Goal: Task Accomplishment & Management: Complete application form

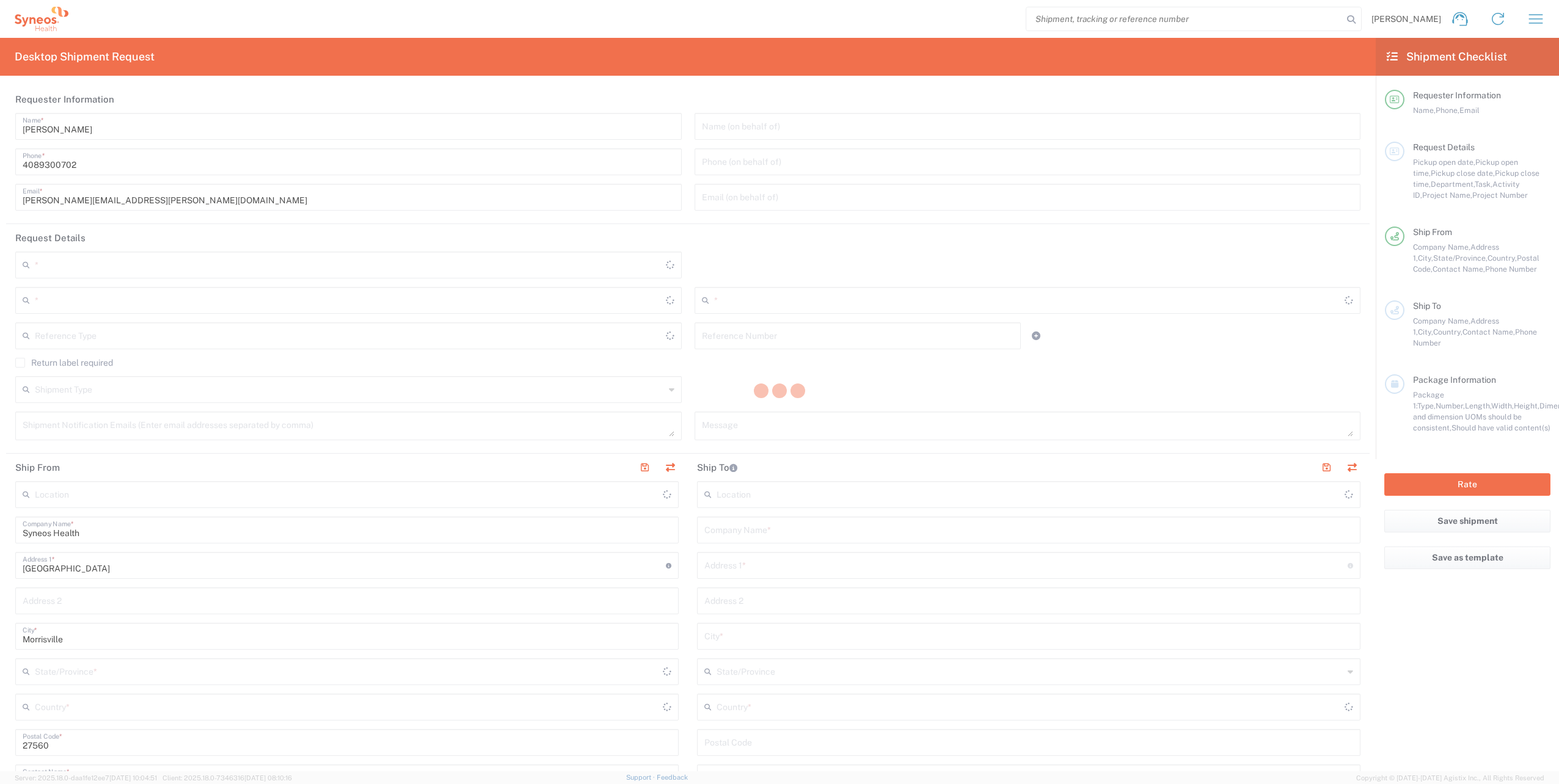
type input "8200"
type input "[US_STATE]"
type input "[GEOGRAPHIC_DATA]"
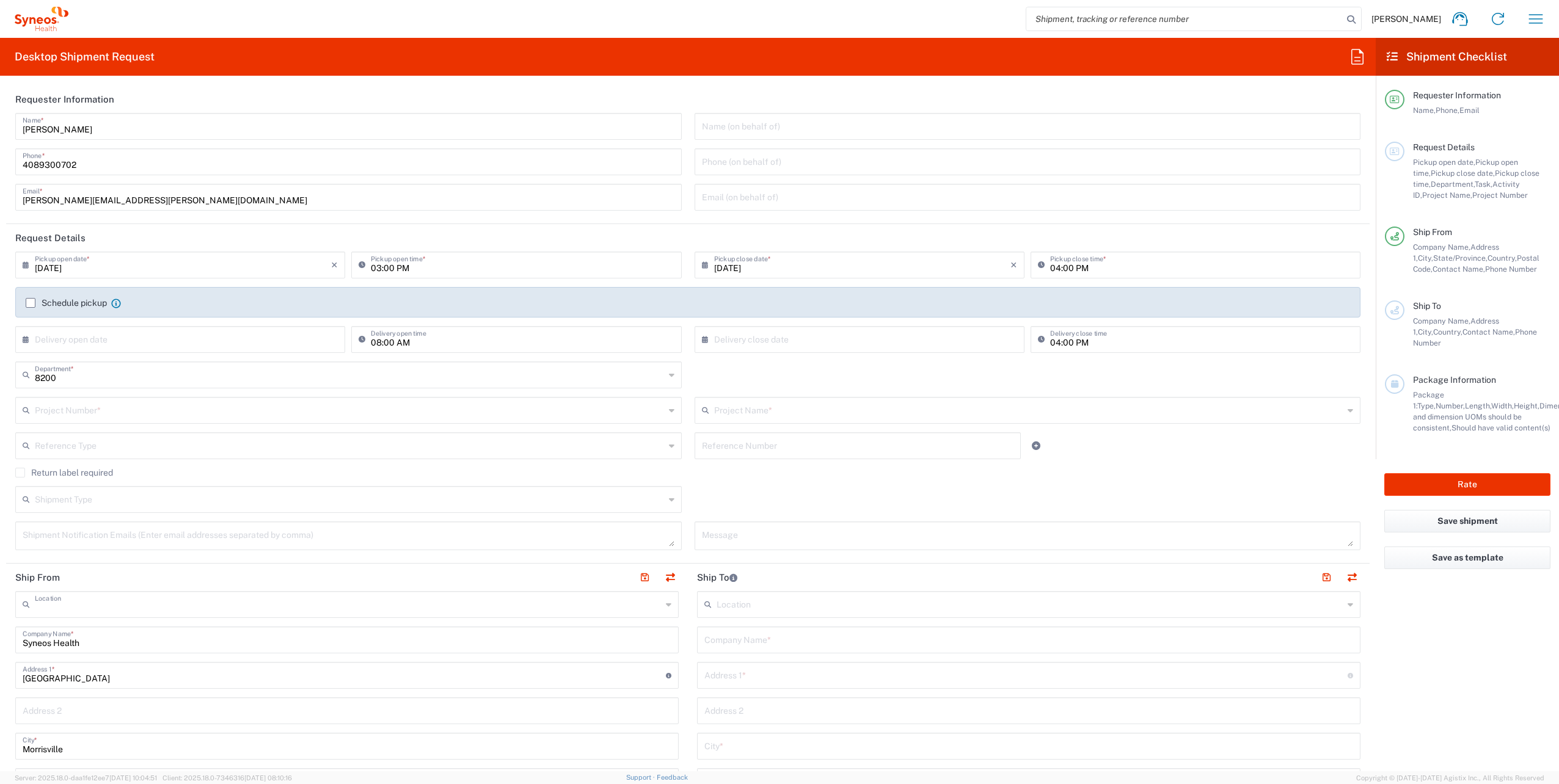
type input "Syneos Health, LLC-[GEOGRAPHIC_DATA] [GEOGRAPHIC_DATA] [GEOGRAPHIC_DATA]"
click at [77, 411] on input "text" at bounding box center [349, 409] width 630 height 21
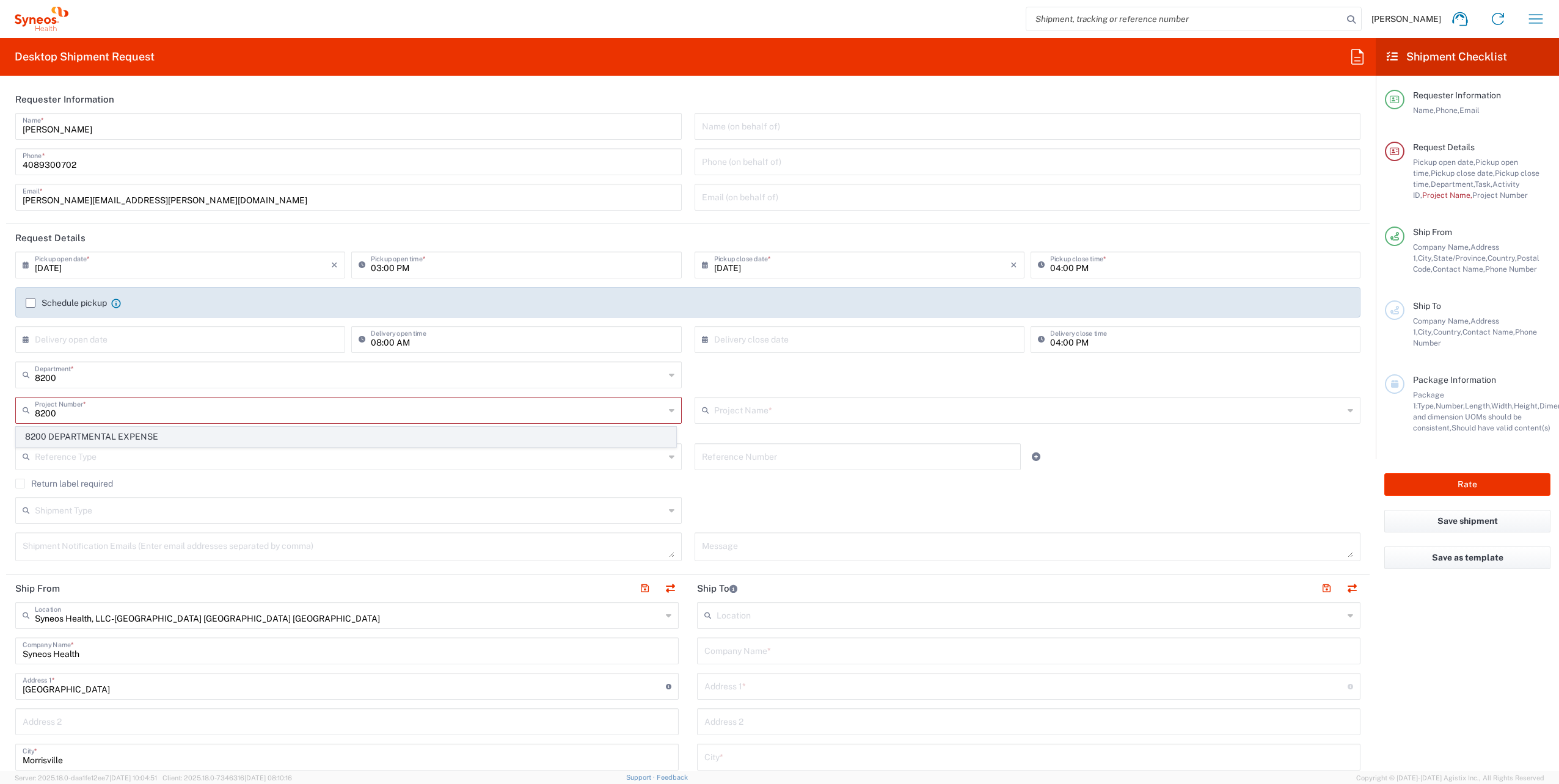
click at [76, 437] on span "8200 DEPARTMENTAL EXPENSE" at bounding box center [346, 437] width 659 height 19
type input "8200 DEPARTMENTAL EXPENSE"
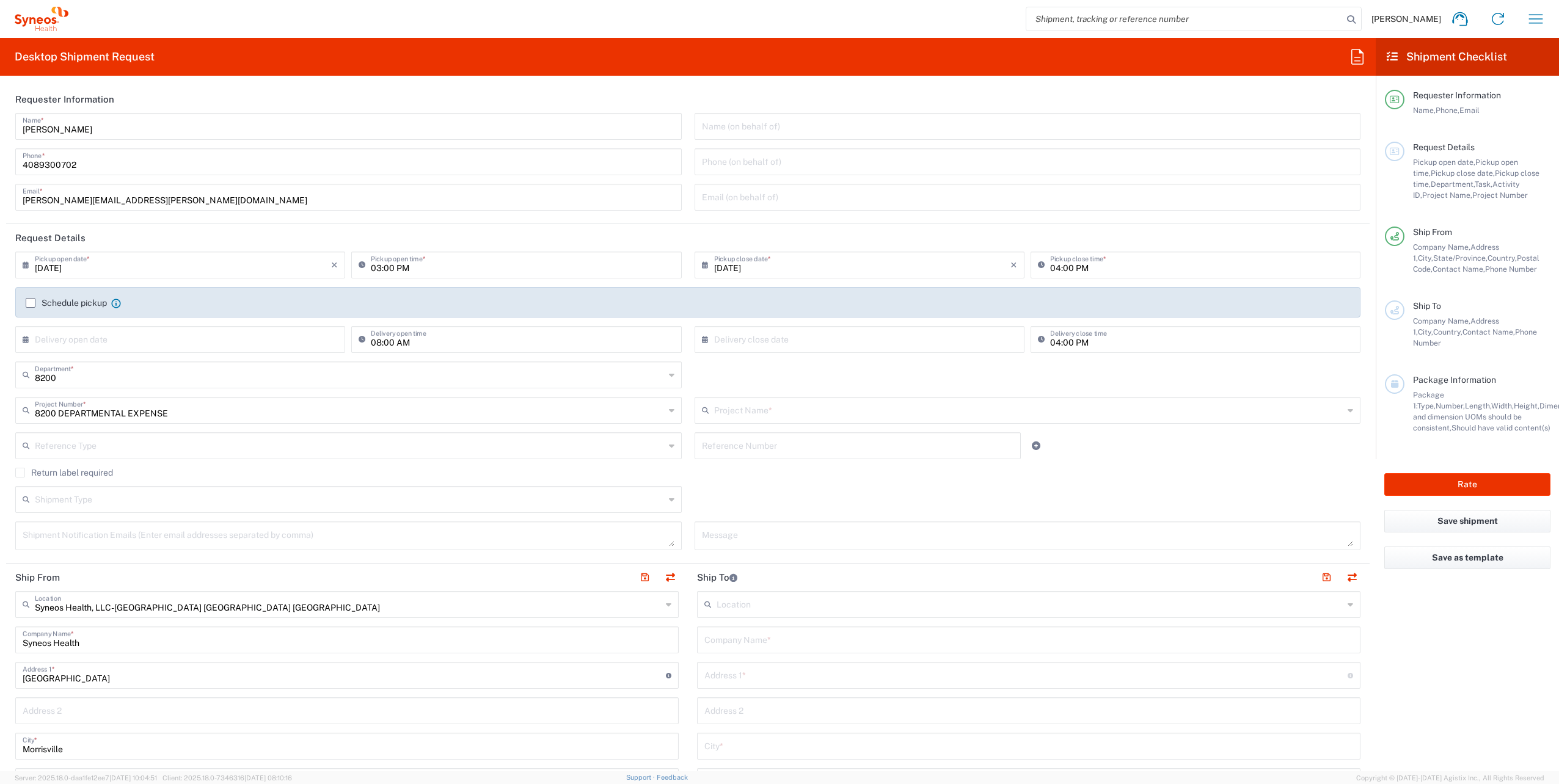
type input "8200 DEPARTMENTAL EXPENSE"
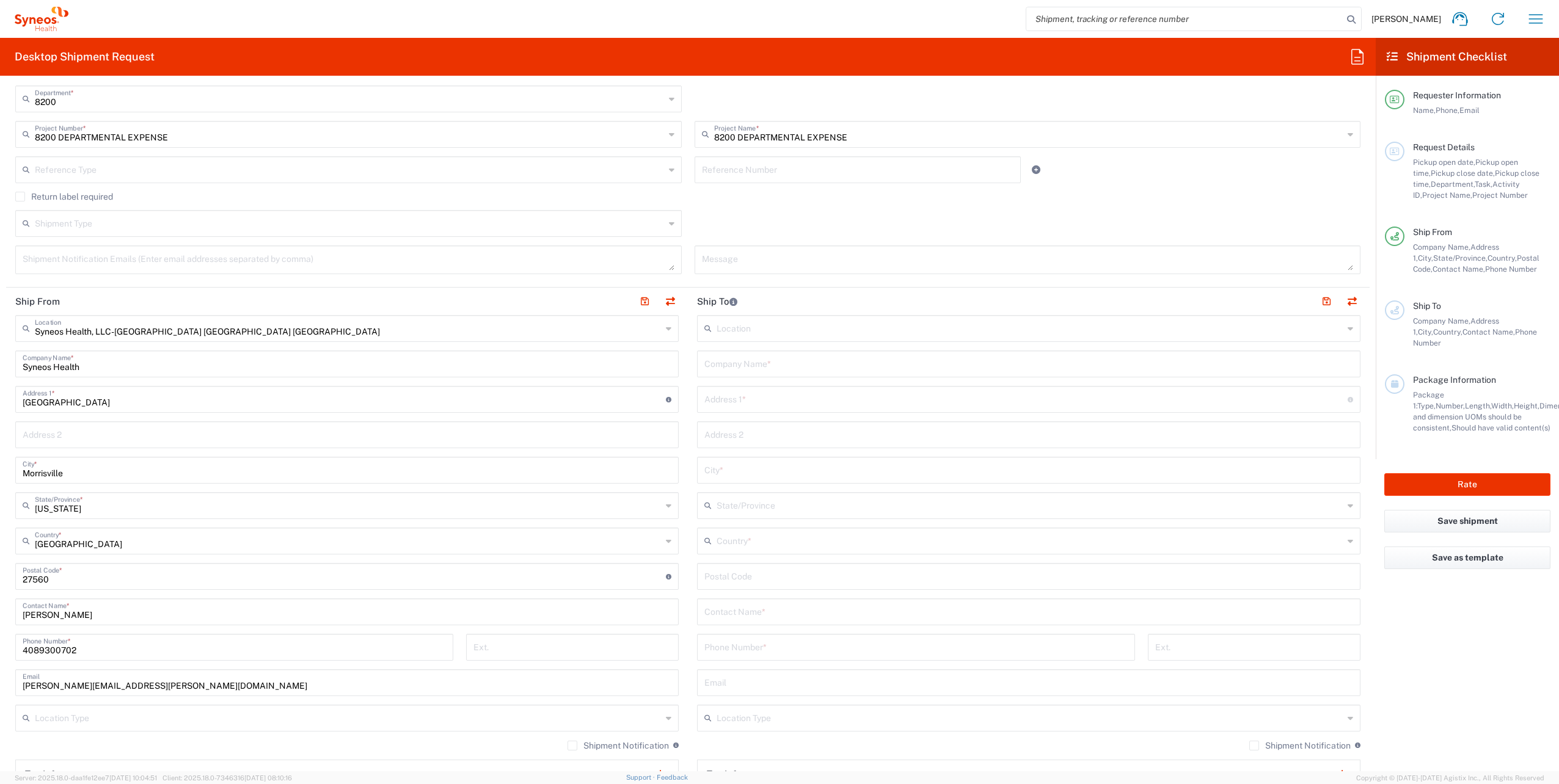
scroll to position [305, 0]
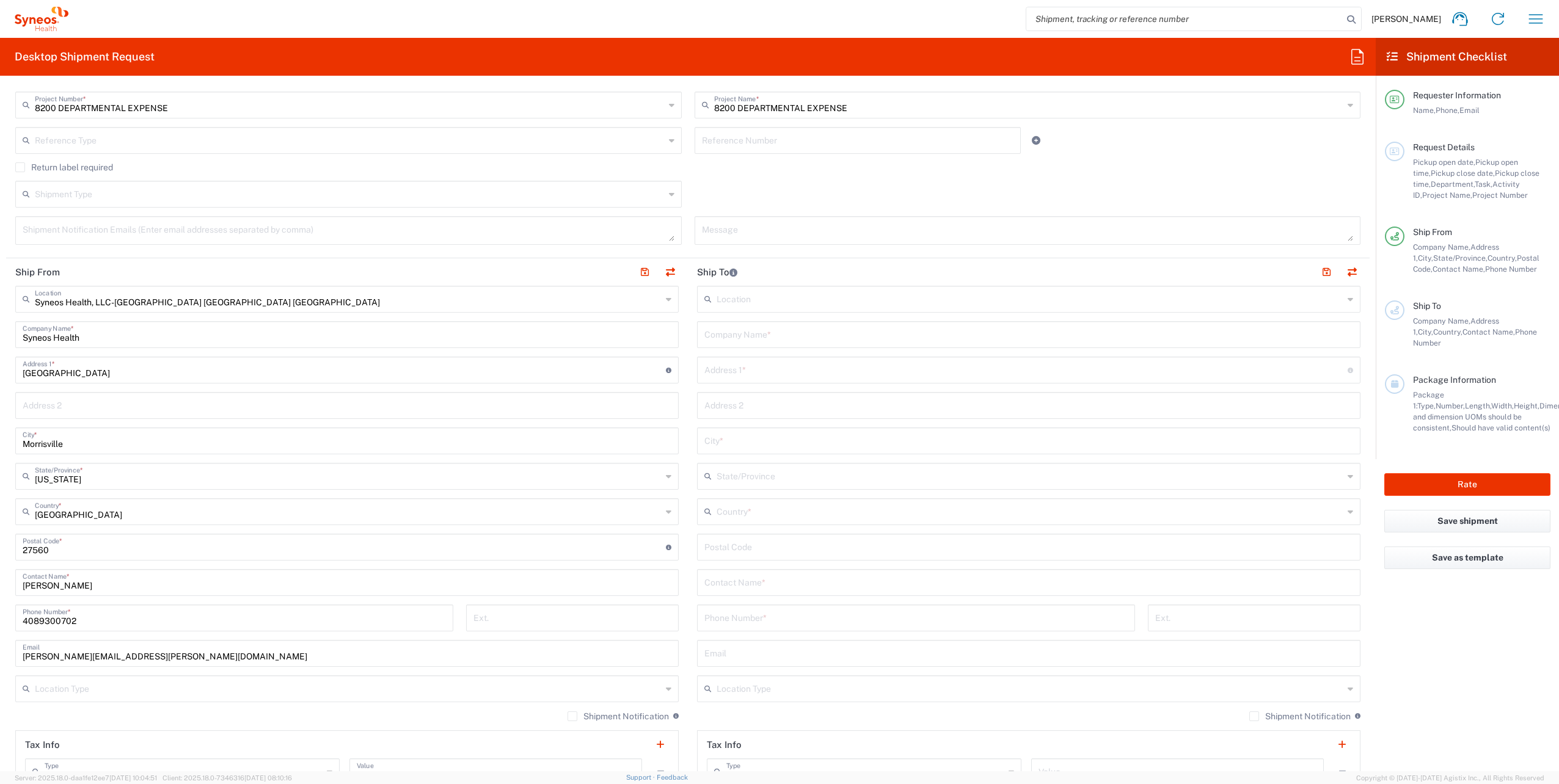
click at [666, 298] on icon at bounding box center [669, 299] width 6 height 20
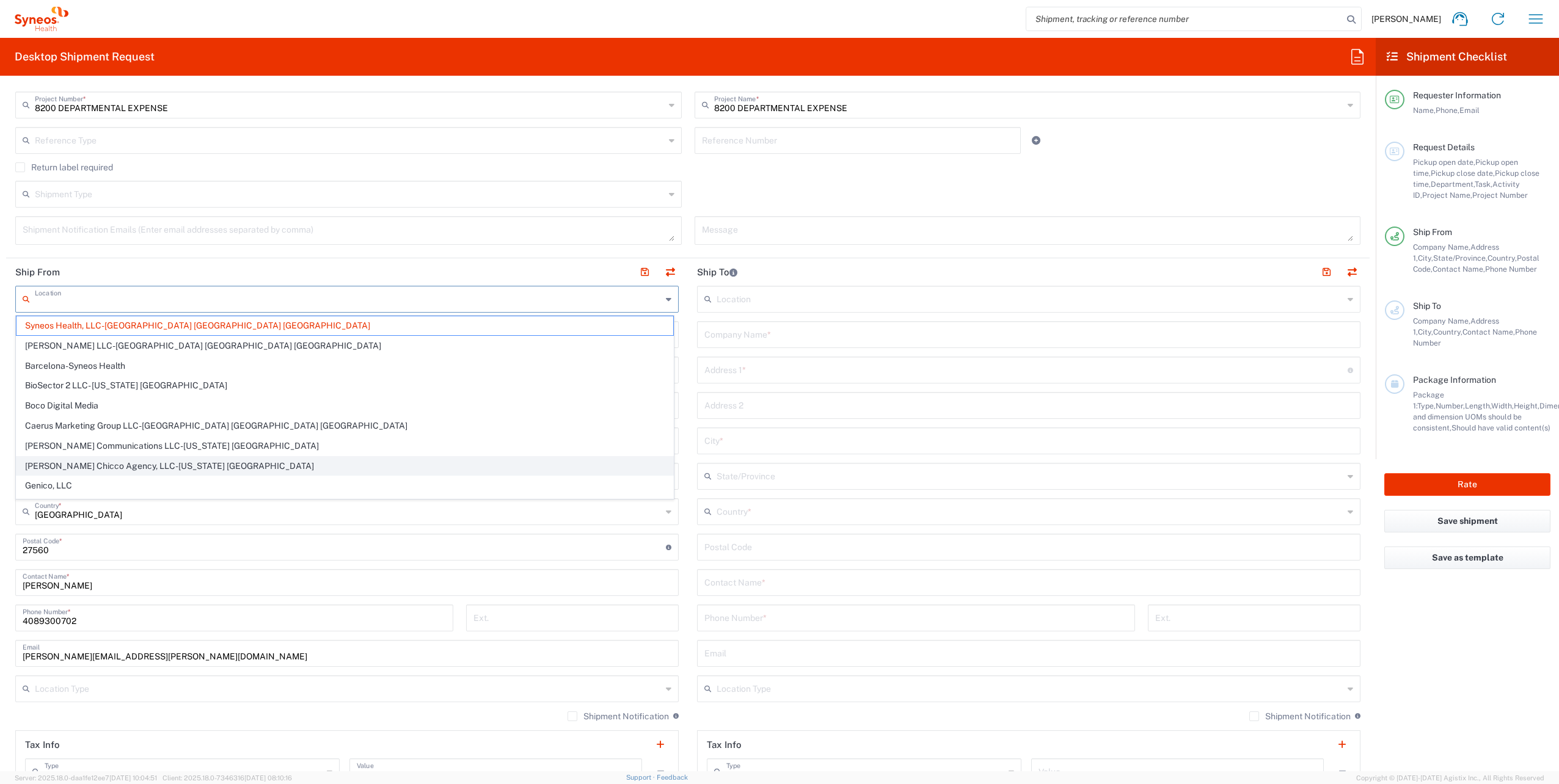
click at [173, 467] on span "[PERSON_NAME] Chicco Agency, LLC-[US_STATE] [GEOGRAPHIC_DATA]" at bounding box center [345, 466] width 657 height 19
type input "[PERSON_NAME] Chicco Agency, LLC-[US_STATE] [GEOGRAPHIC_DATA]"
type input "[PERSON_NAME] Chicco Agency, L.L.C."
type input "[STREET_ADDRESS][PERSON_NAME]"
type input "40th Floor"
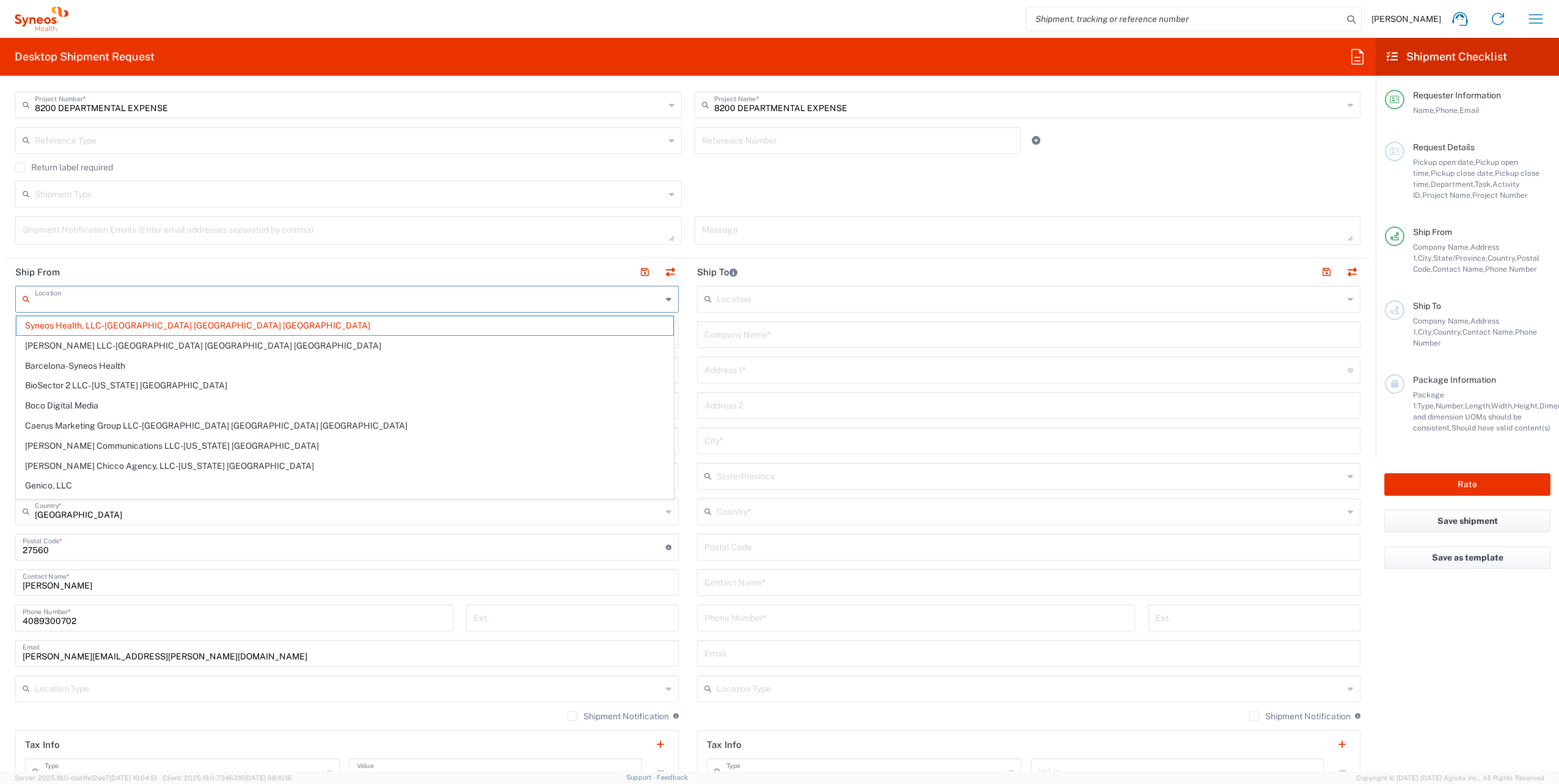
type input "[US_STATE]"
type input "10281"
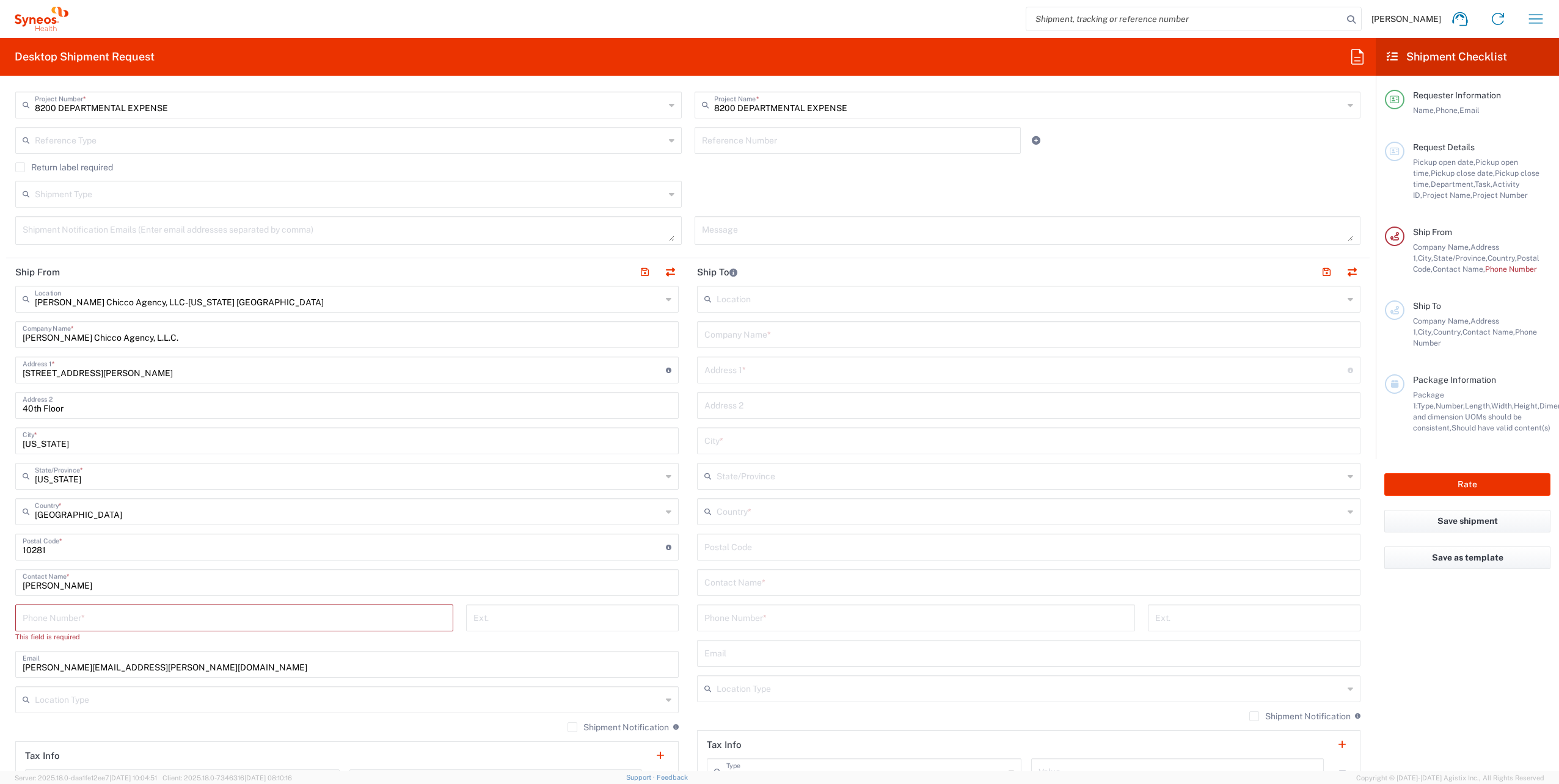
click at [58, 616] on input "tel" at bounding box center [234, 616] width 424 height 21
type input "4089300702"
click at [963, 288] on input "text" at bounding box center [1029, 298] width 627 height 21
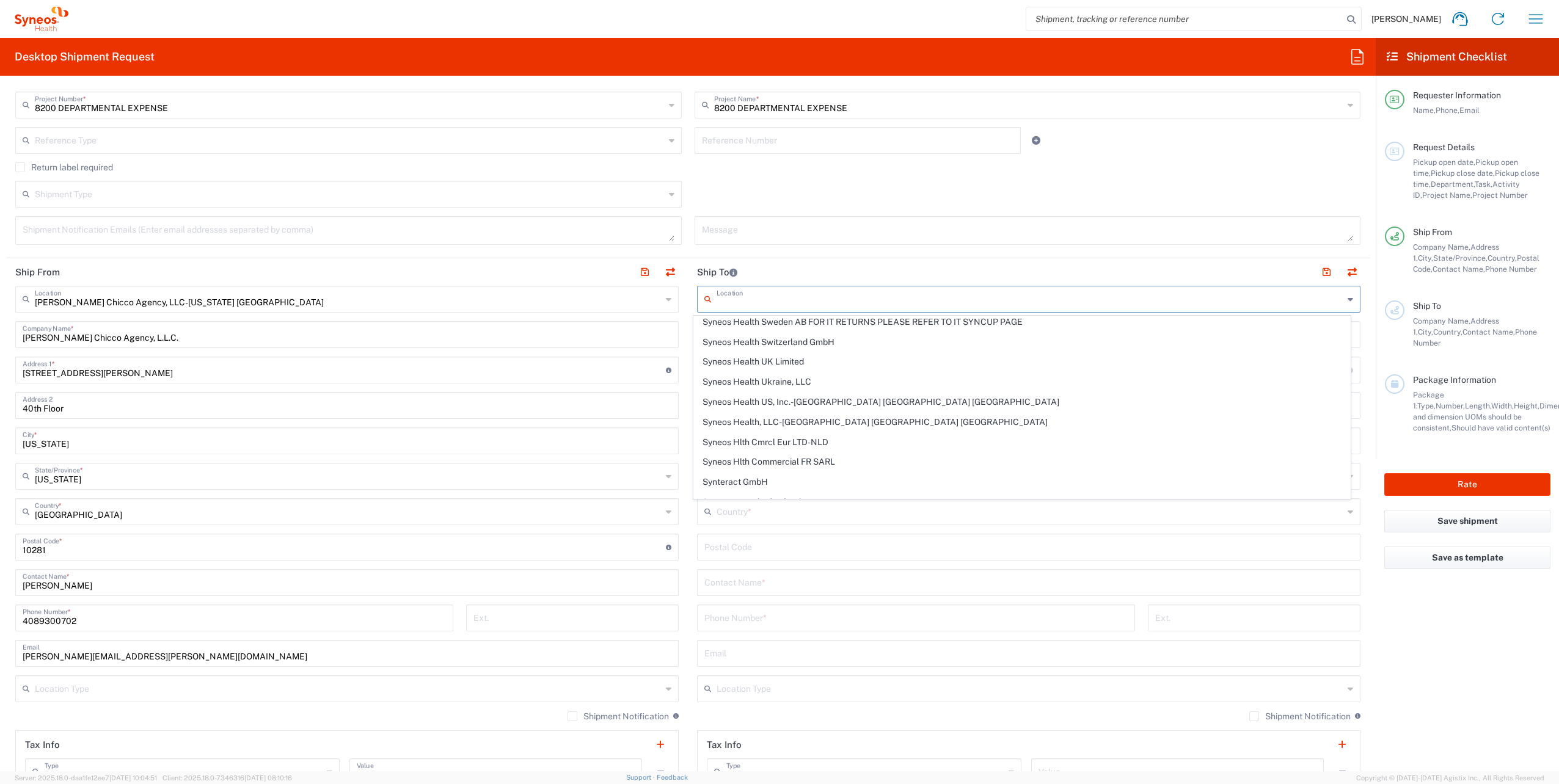
scroll to position [2015, 0]
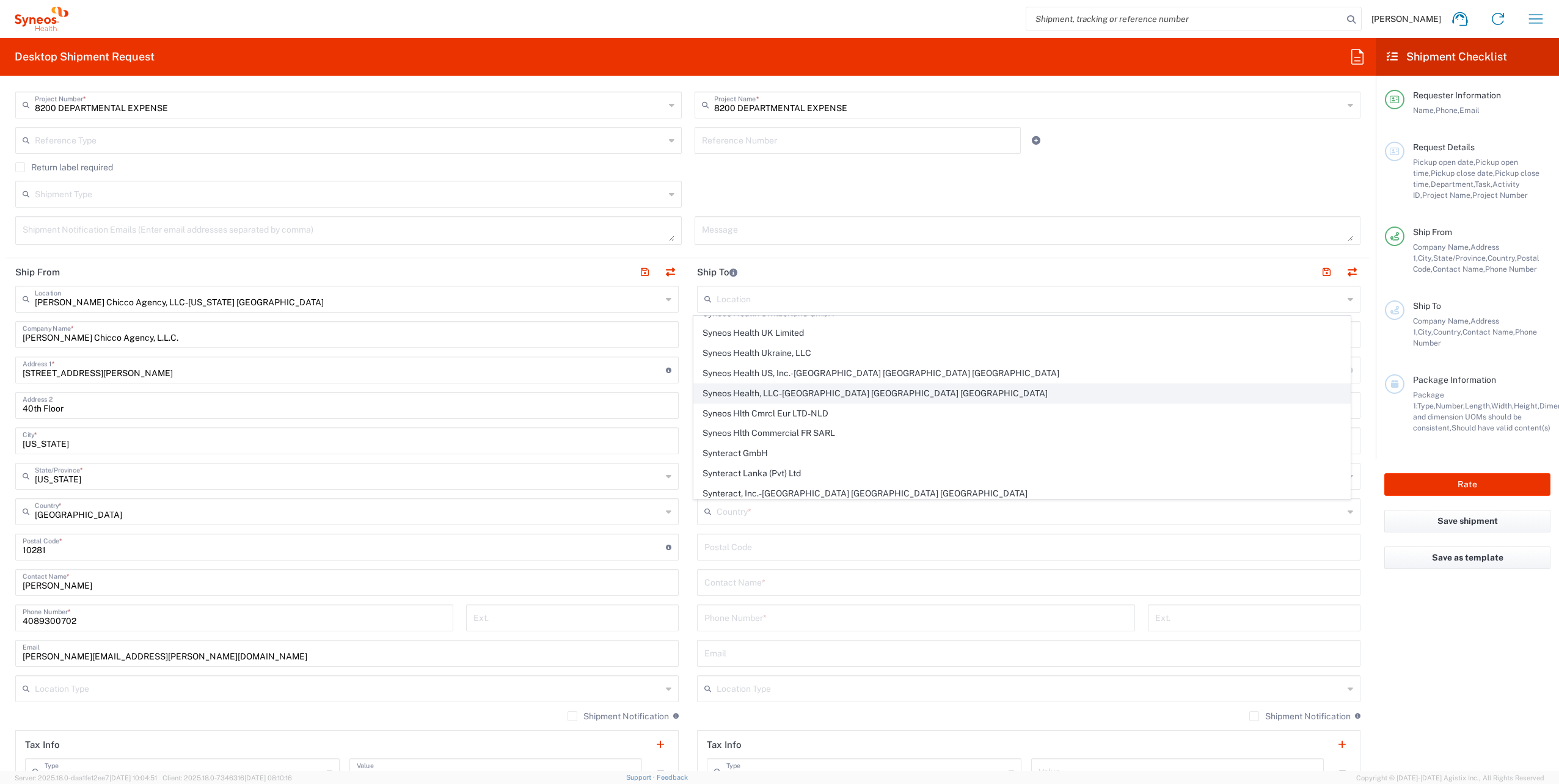
click at [807, 386] on span "Syneos Health, LLC-[GEOGRAPHIC_DATA] [GEOGRAPHIC_DATA] [GEOGRAPHIC_DATA]" at bounding box center [1022, 394] width 657 height 19
type input "Syneos Health, LLC-[GEOGRAPHIC_DATA] [GEOGRAPHIC_DATA] [GEOGRAPHIC_DATA]"
type input "Syneos Health LLC"
type input "[GEOGRAPHIC_DATA]"
type input "Morrisville"
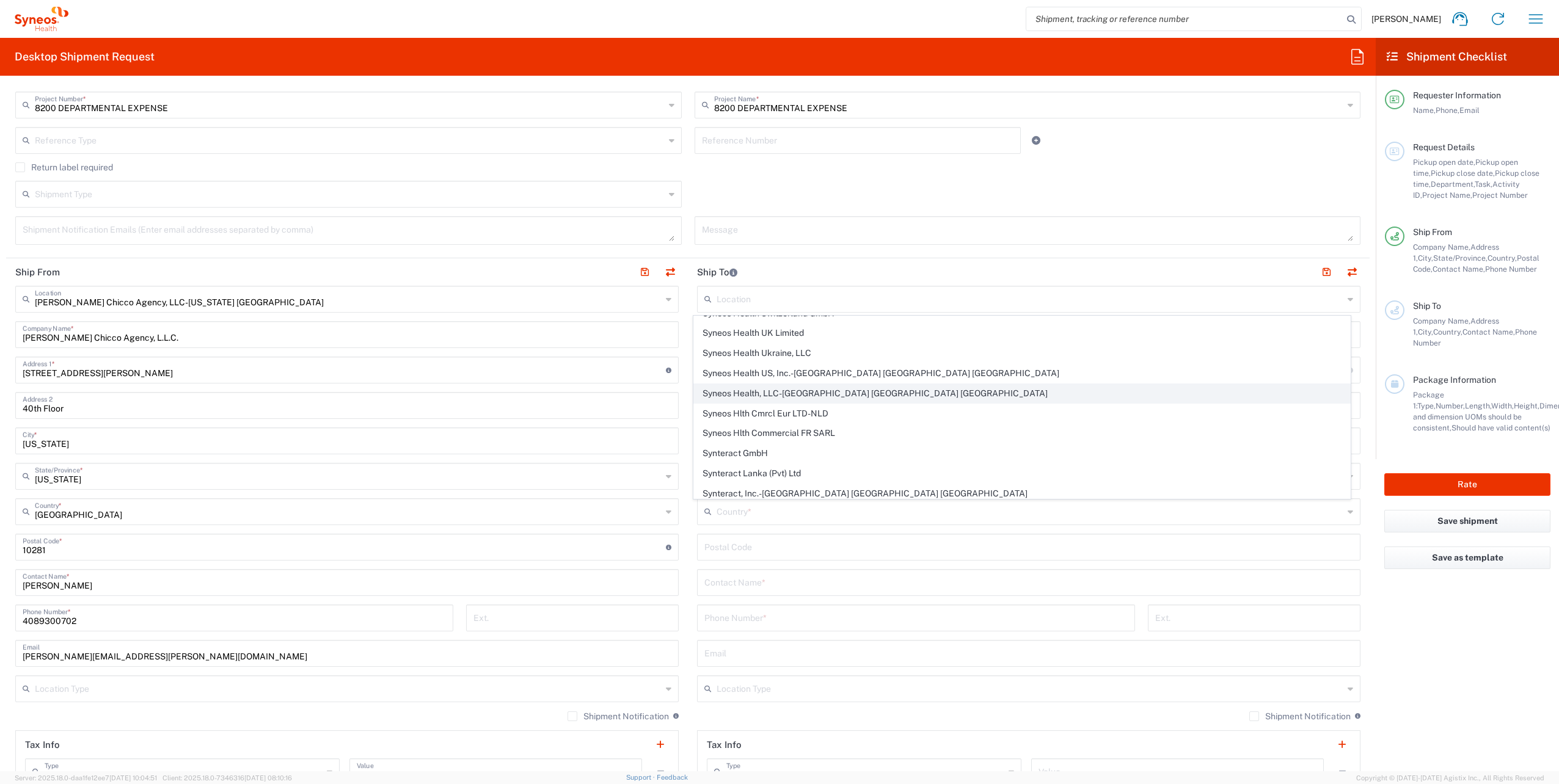
type input "[GEOGRAPHIC_DATA]"
type input "27560"
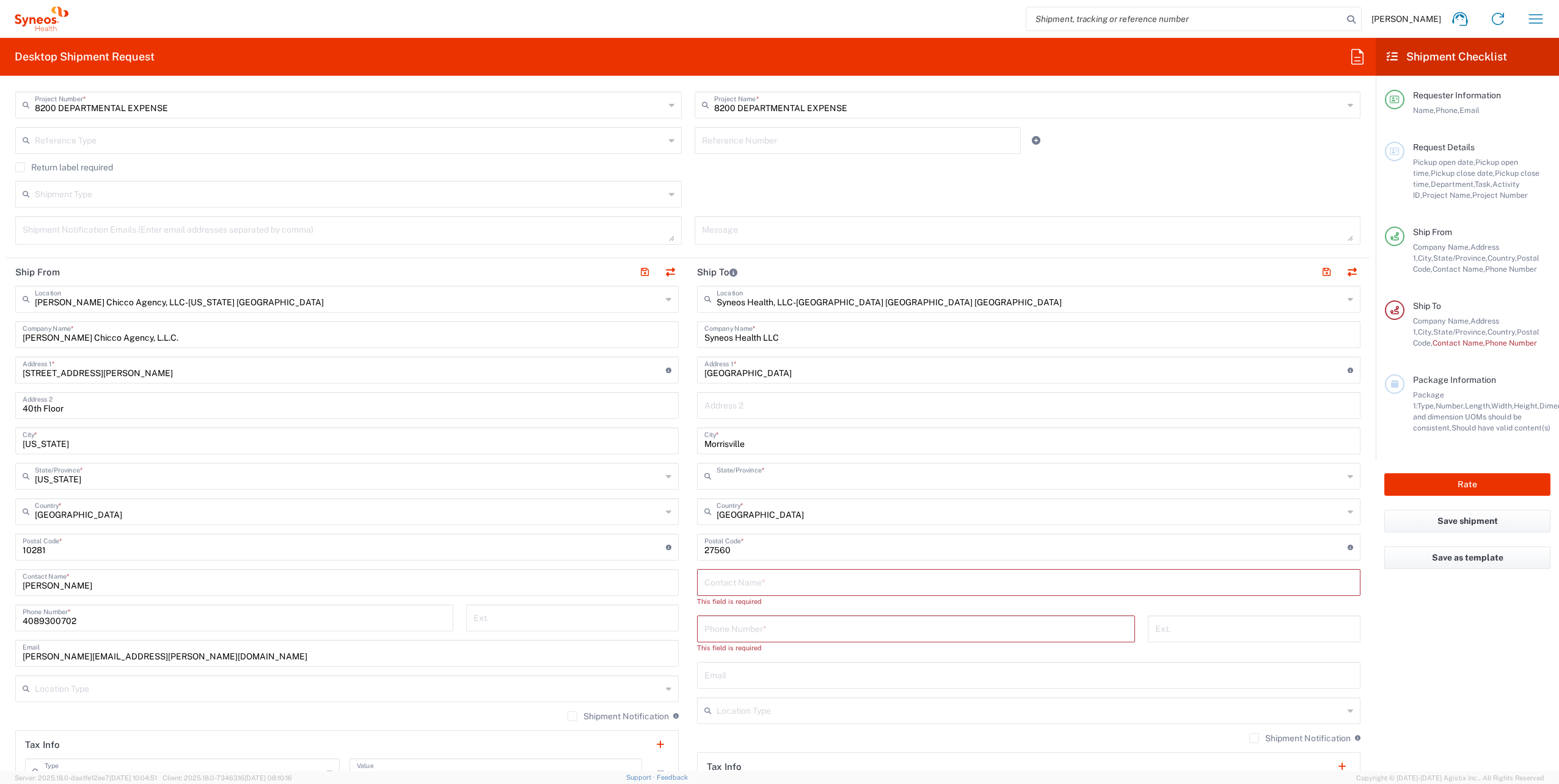
type input "[US_STATE]"
click at [776, 587] on input "text" at bounding box center [1028, 581] width 649 height 21
type input "[PERSON_NAME]"
type input "4089300702"
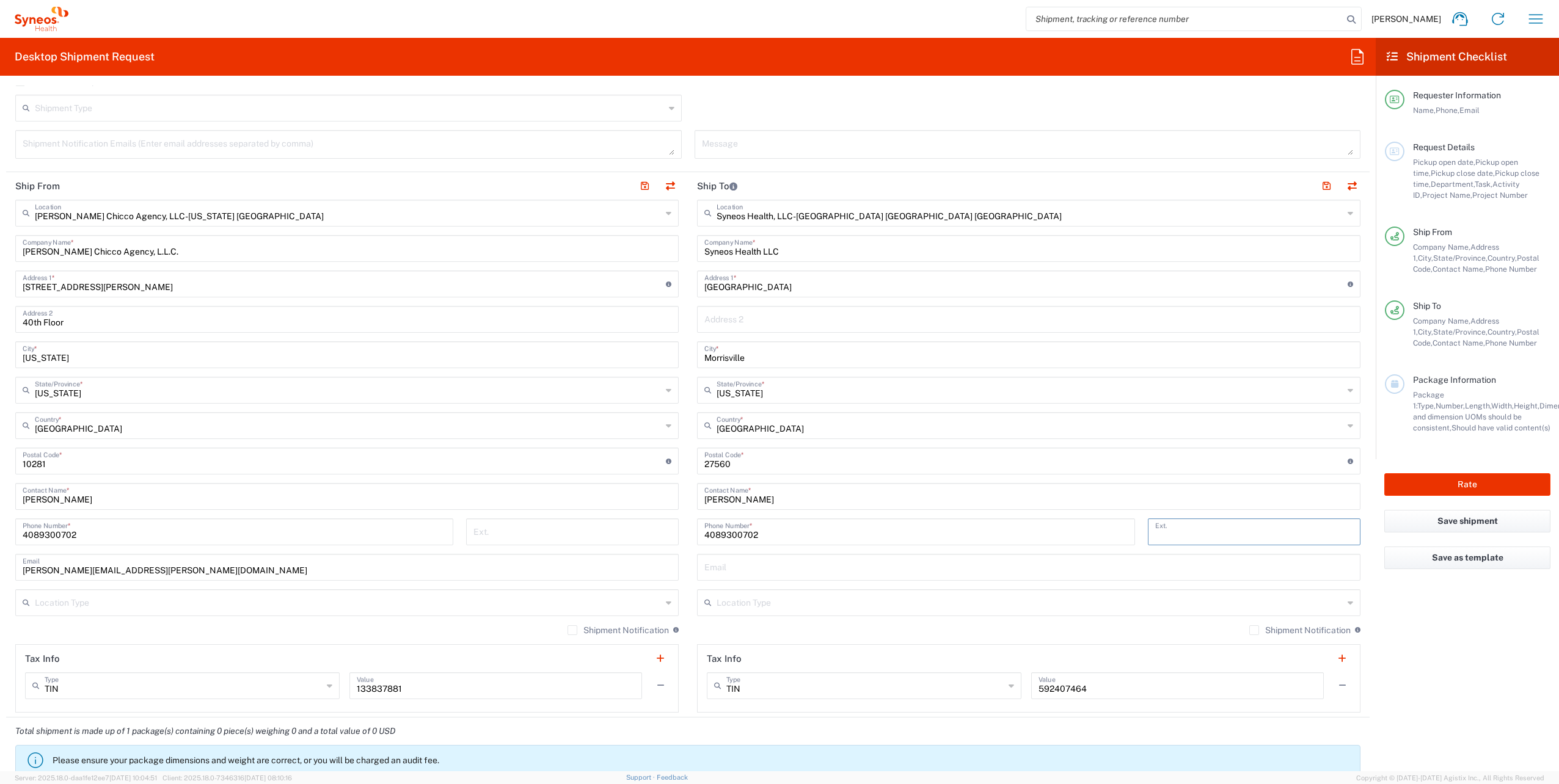
scroll to position [489, 0]
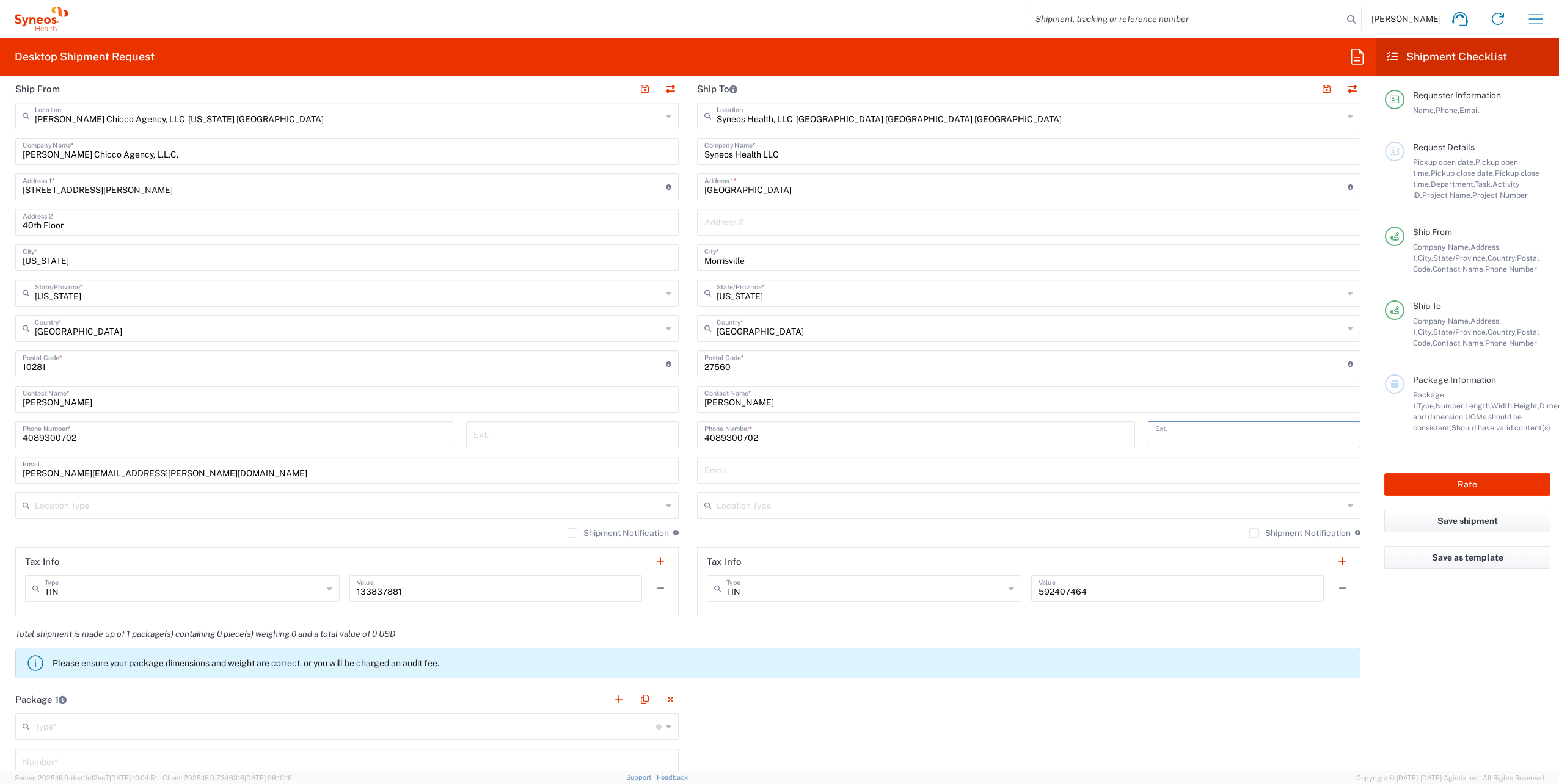
click at [748, 503] on input "text" at bounding box center [1029, 505] width 627 height 21
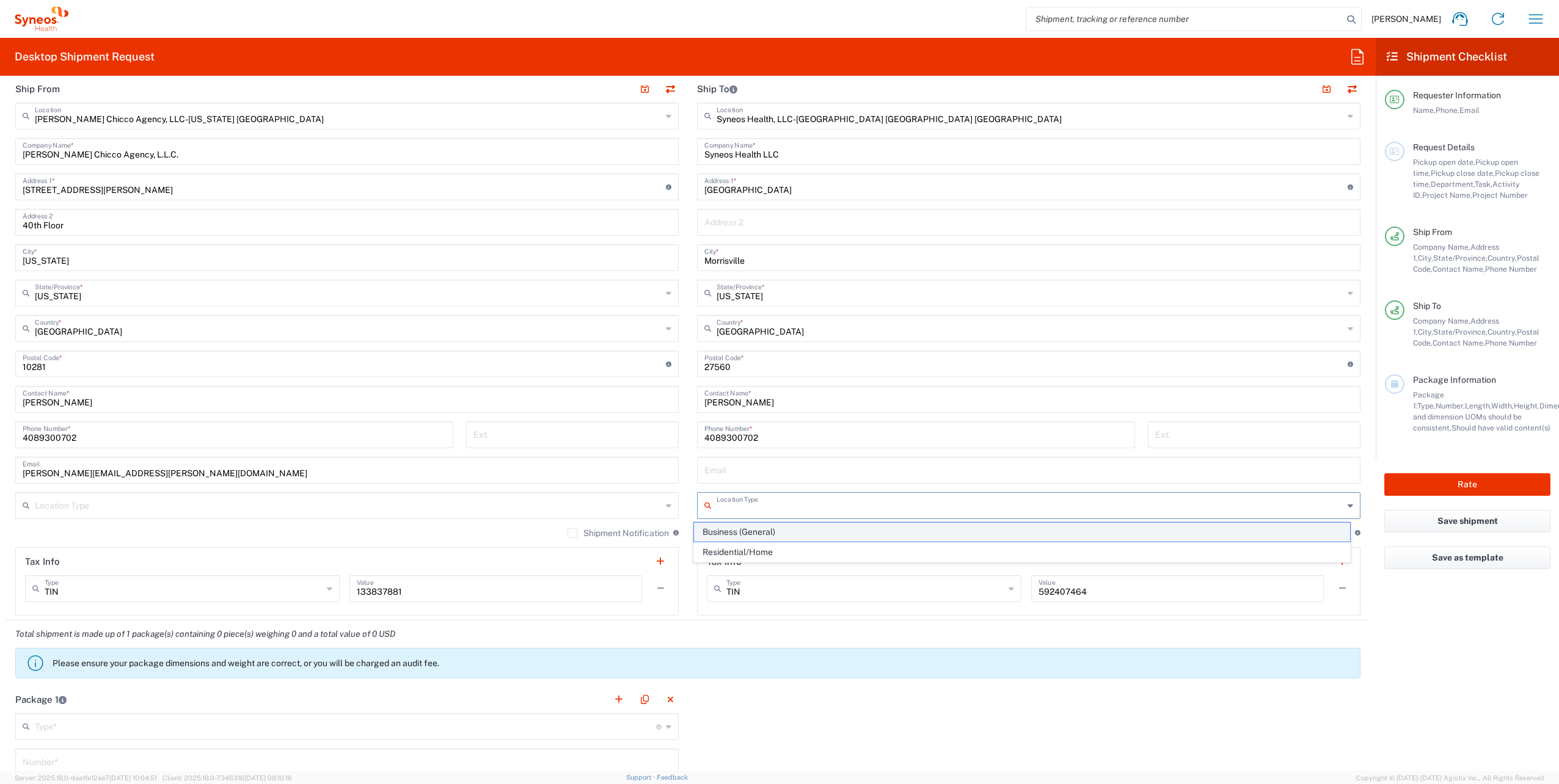
click at [752, 529] on span "Business (General)" at bounding box center [1022, 532] width 657 height 19
type input "Business (General)"
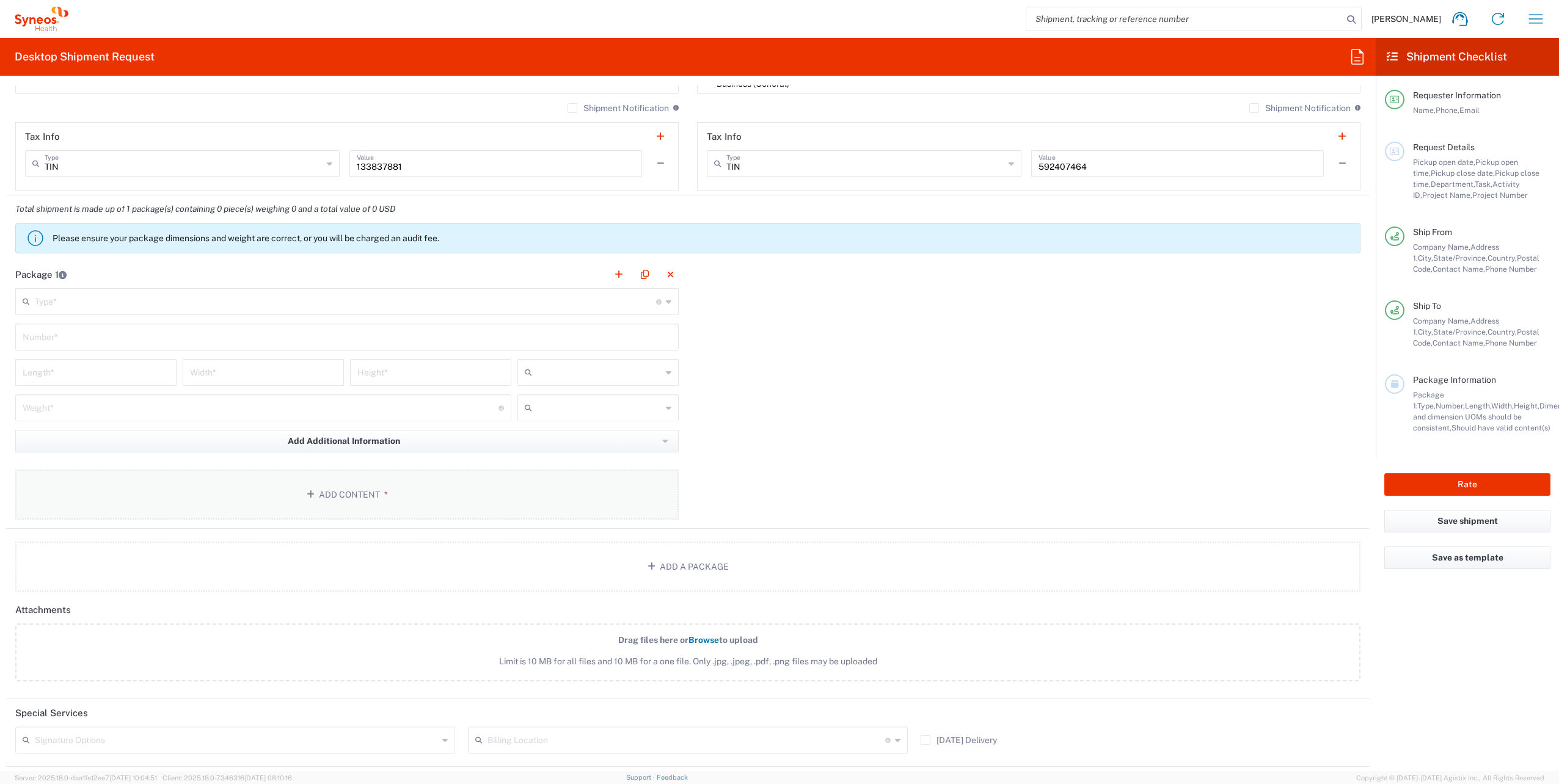
scroll to position [916, 0]
click at [44, 299] on input "text" at bounding box center [345, 298] width 621 height 21
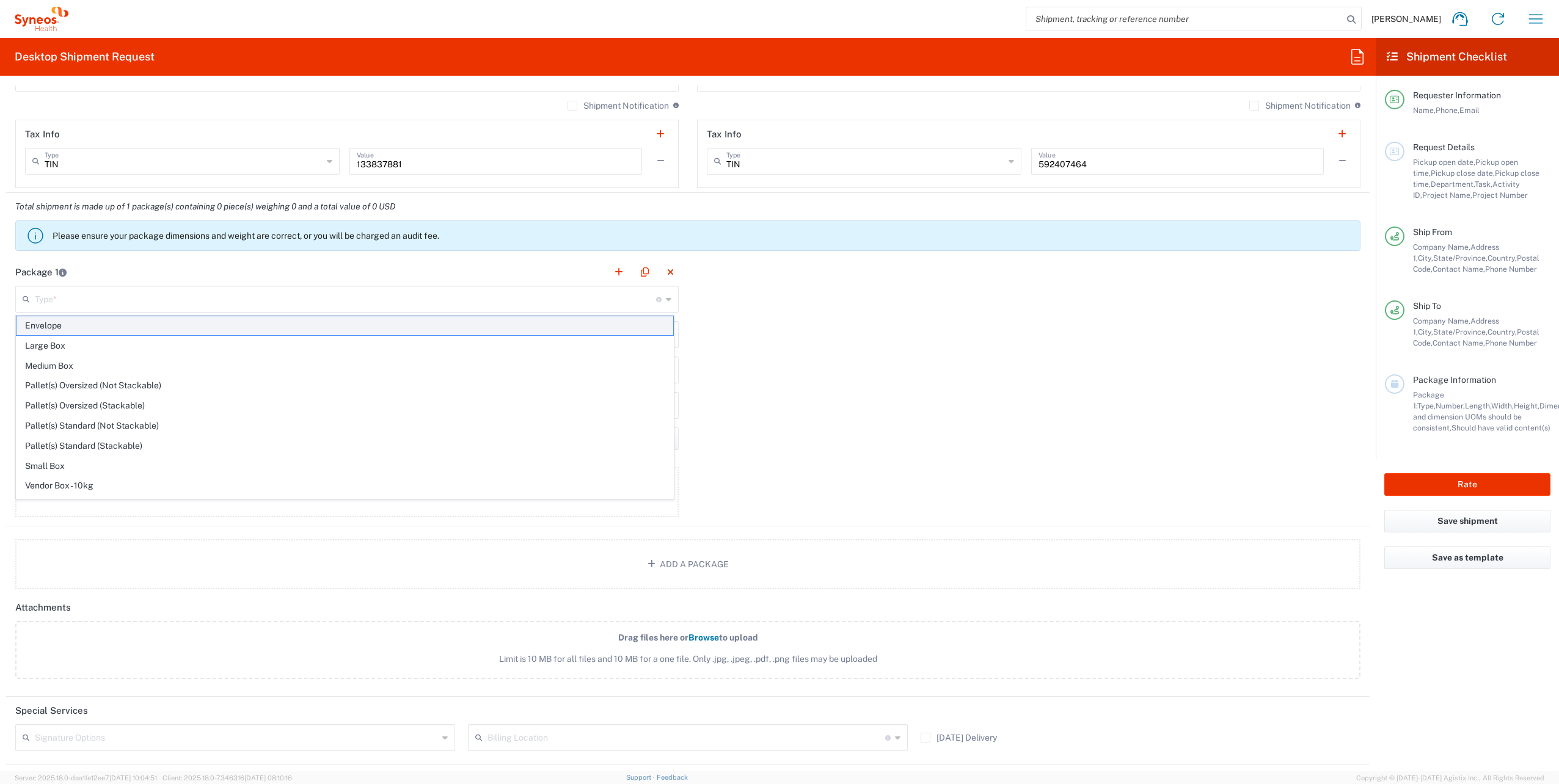
click at [54, 328] on span "Envelope" at bounding box center [345, 326] width 657 height 19
type input "Envelope"
type input "1"
type input "9.5"
type input "12.5"
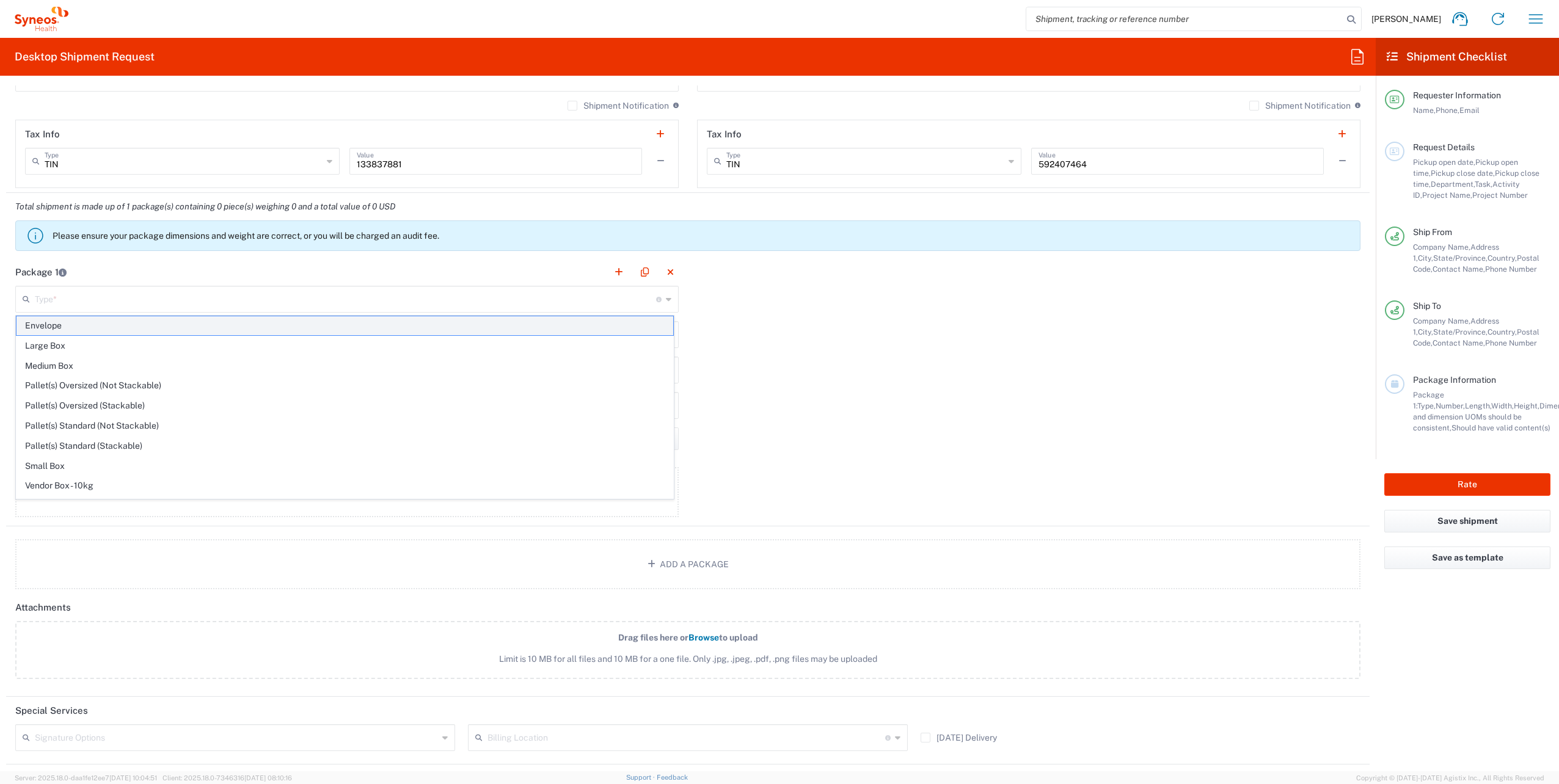
type input "0.25"
type input "in"
type input "0.45"
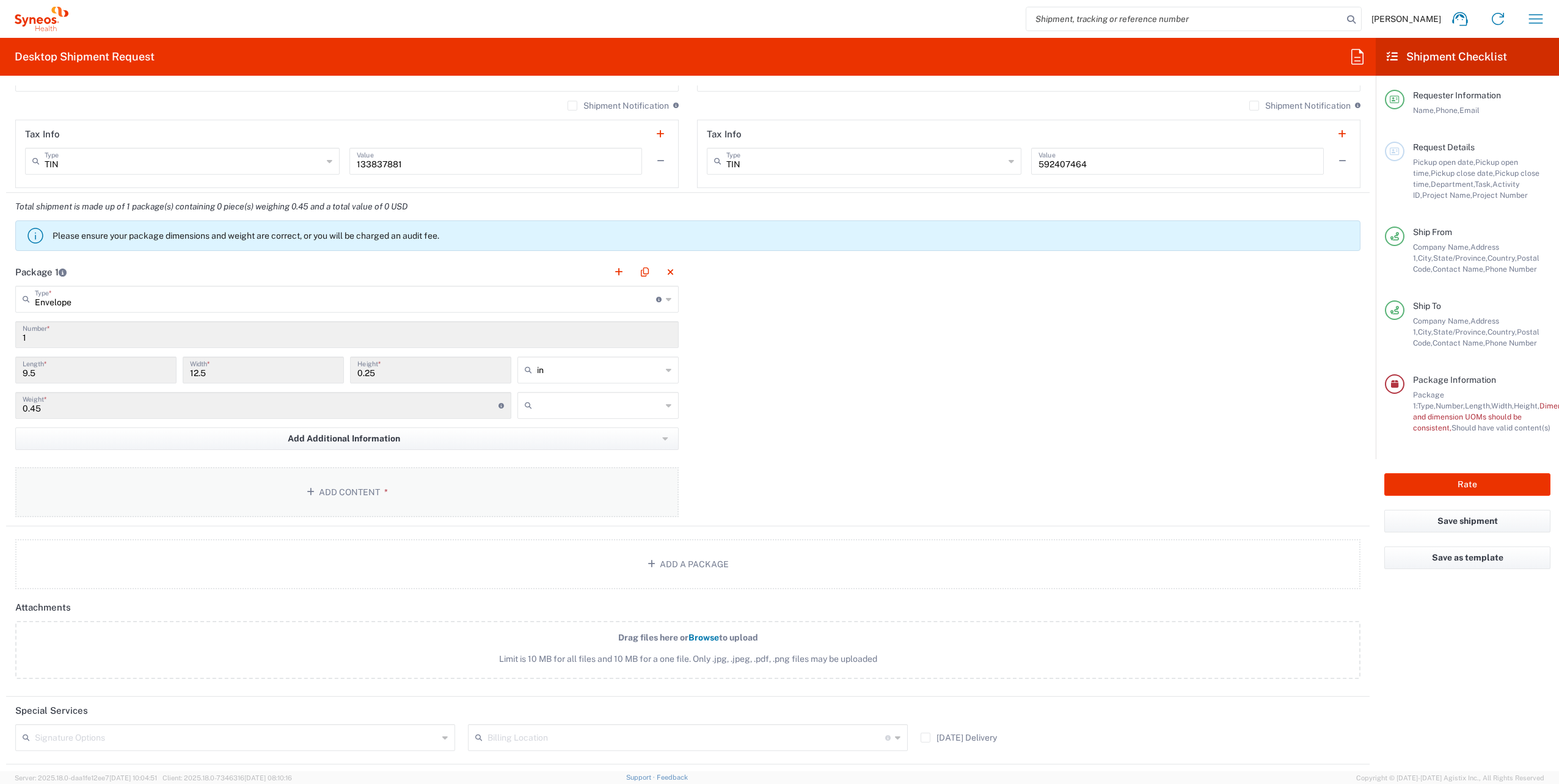
click at [338, 487] on button "Add Content *" at bounding box center [346, 493] width 663 height 50
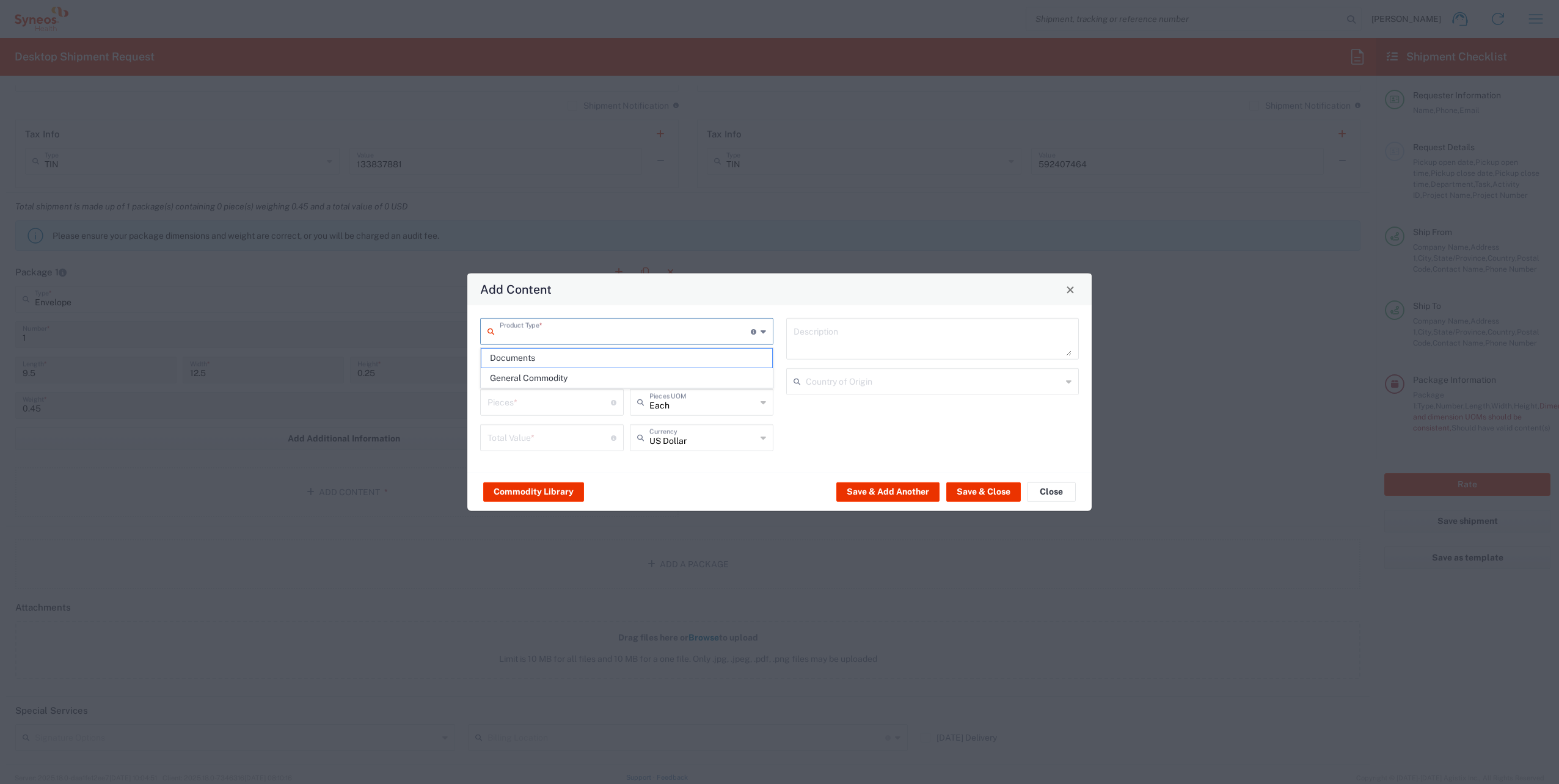
click at [603, 330] on input "text" at bounding box center [625, 331] width 251 height 21
click at [565, 354] on span "Documents" at bounding box center [627, 358] width 291 height 19
type input "Documents"
type input "1"
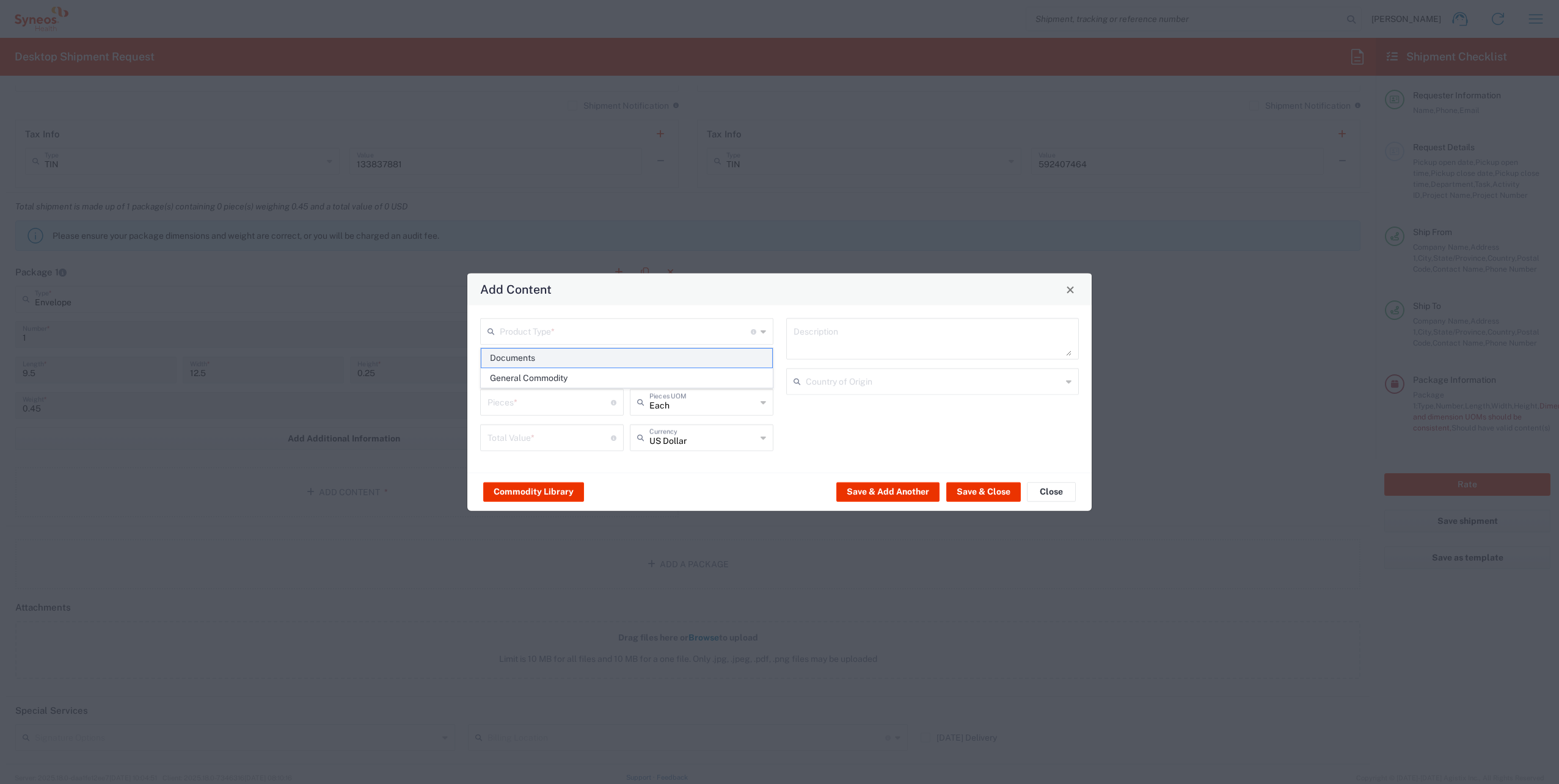
type input "1"
type textarea "Documents"
click at [998, 485] on button "Save & Close" at bounding box center [983, 491] width 75 height 20
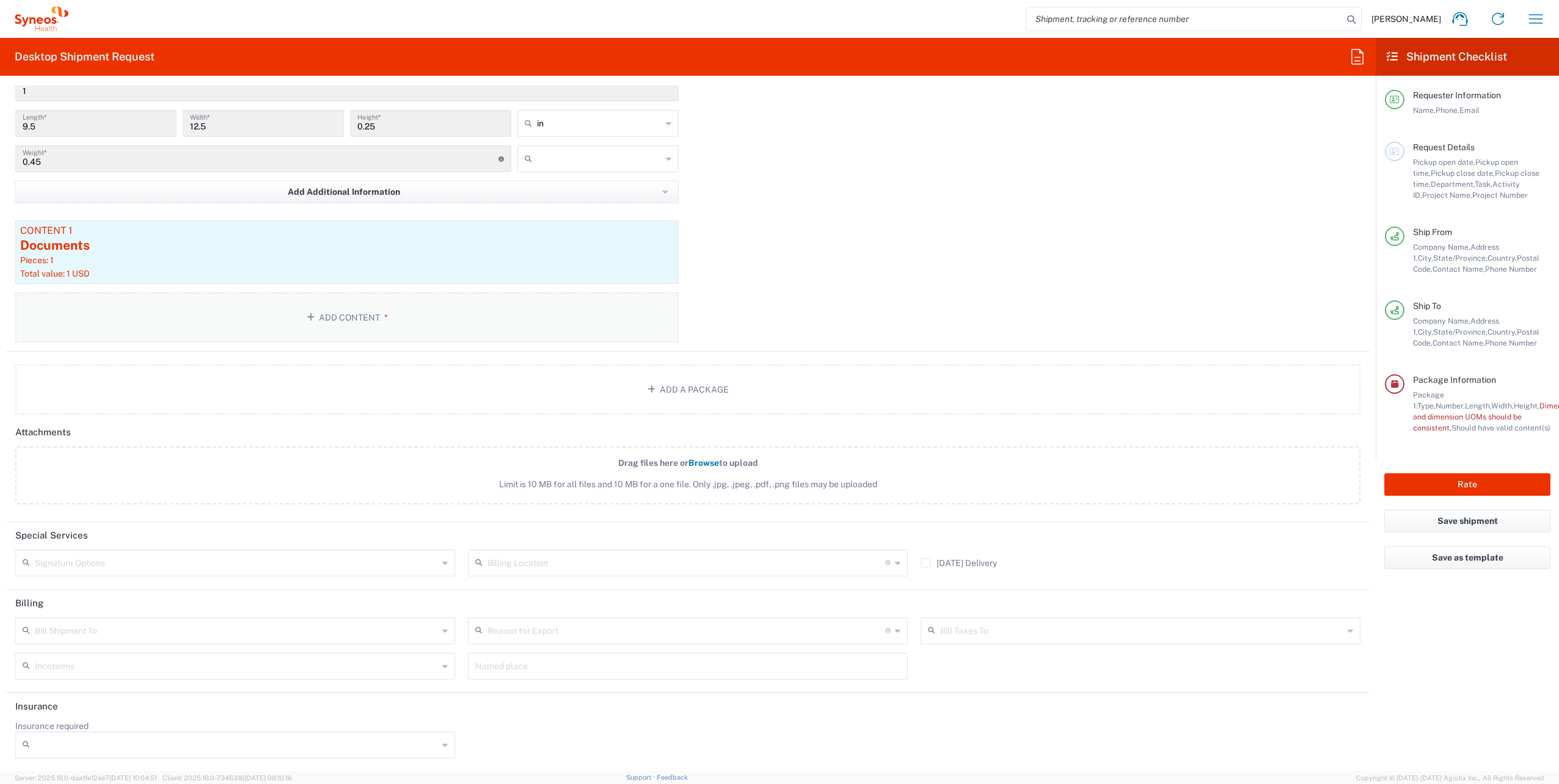
scroll to position [1163, 0]
click at [75, 633] on input "text" at bounding box center [236, 629] width 403 height 21
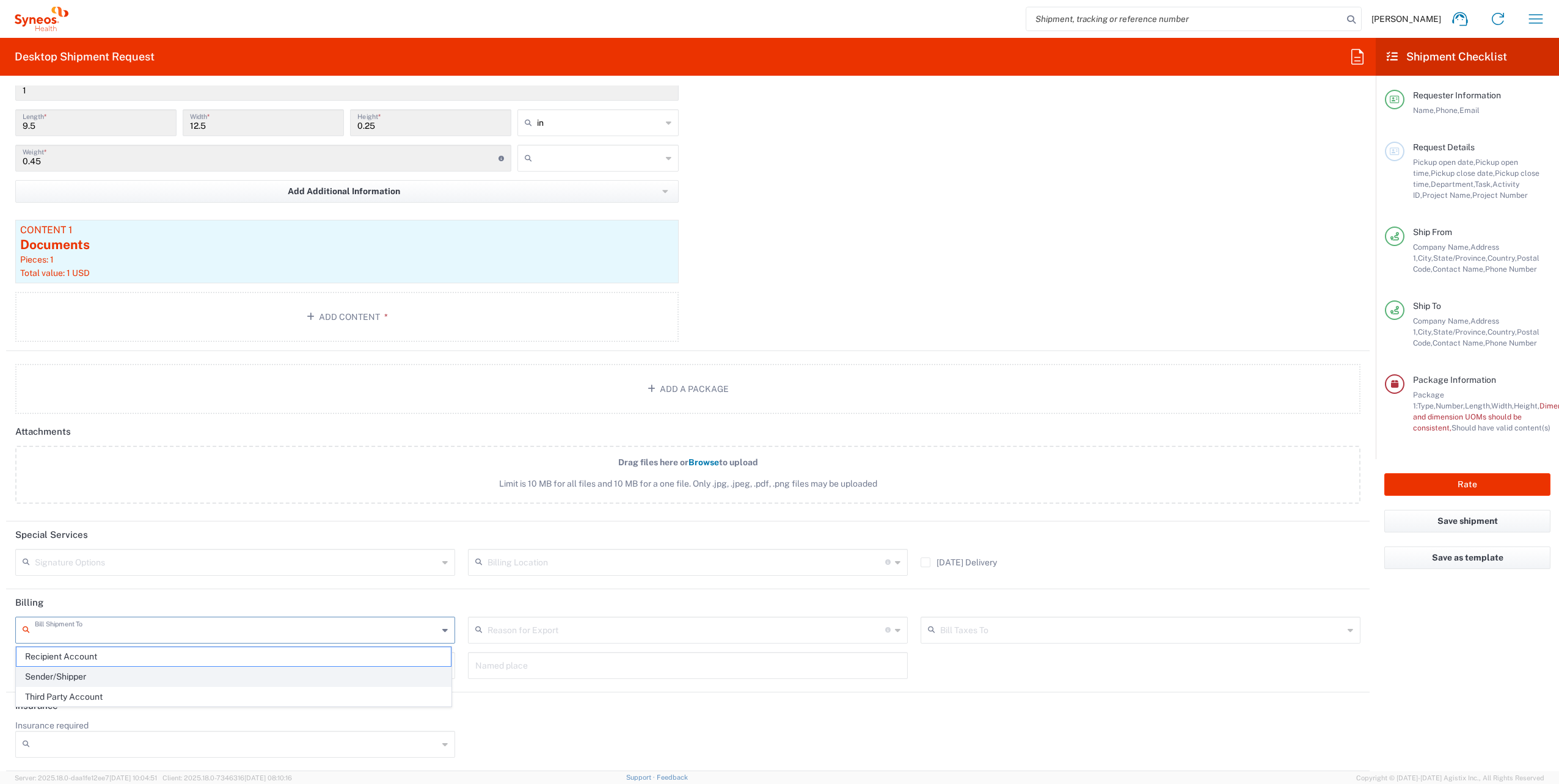
click at [86, 675] on span "Sender/Shipper" at bounding box center [234, 677] width 434 height 19
type input "Sender/Shipper"
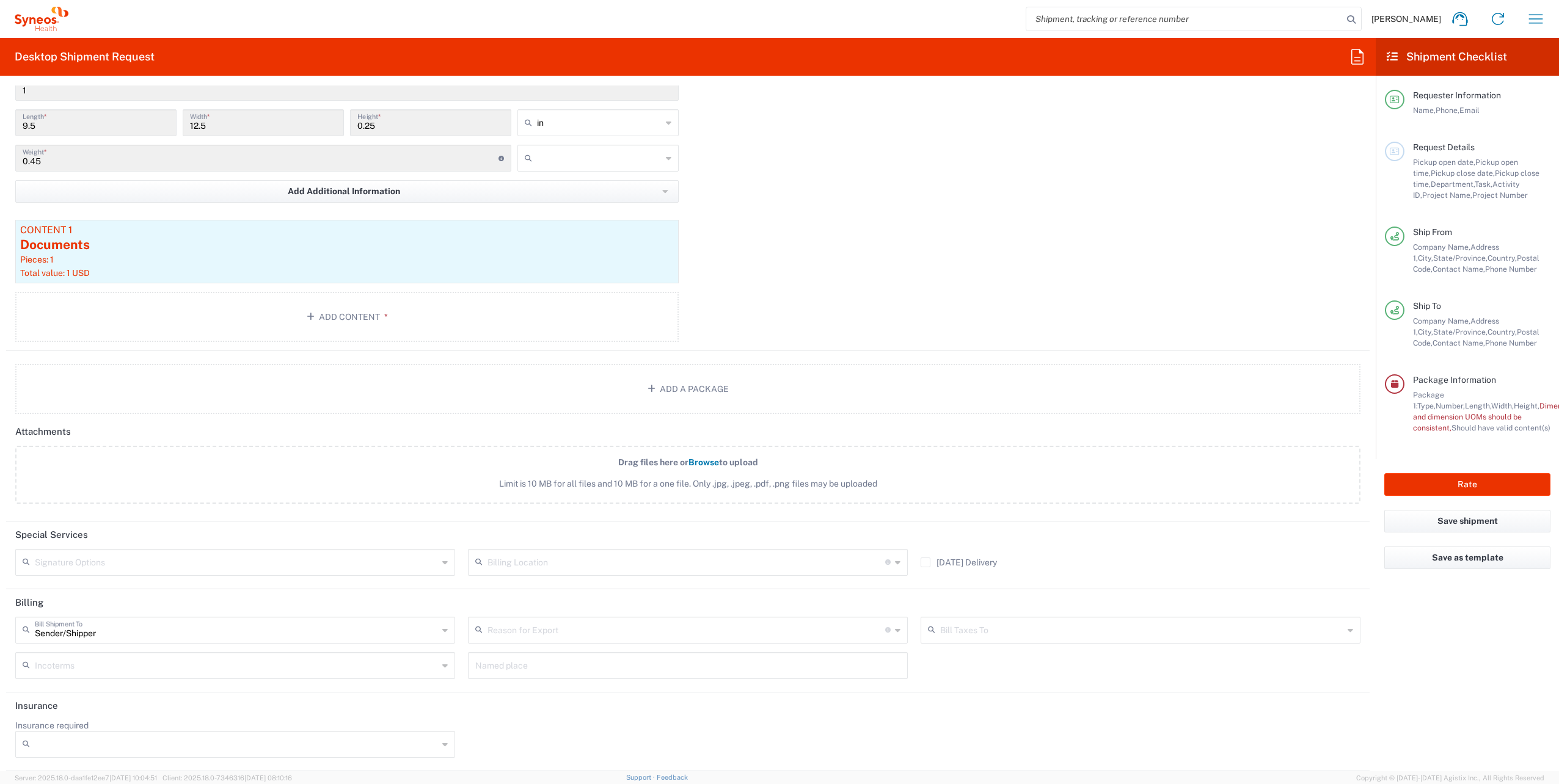
click at [551, 624] on input "text" at bounding box center [685, 629] width 398 height 21
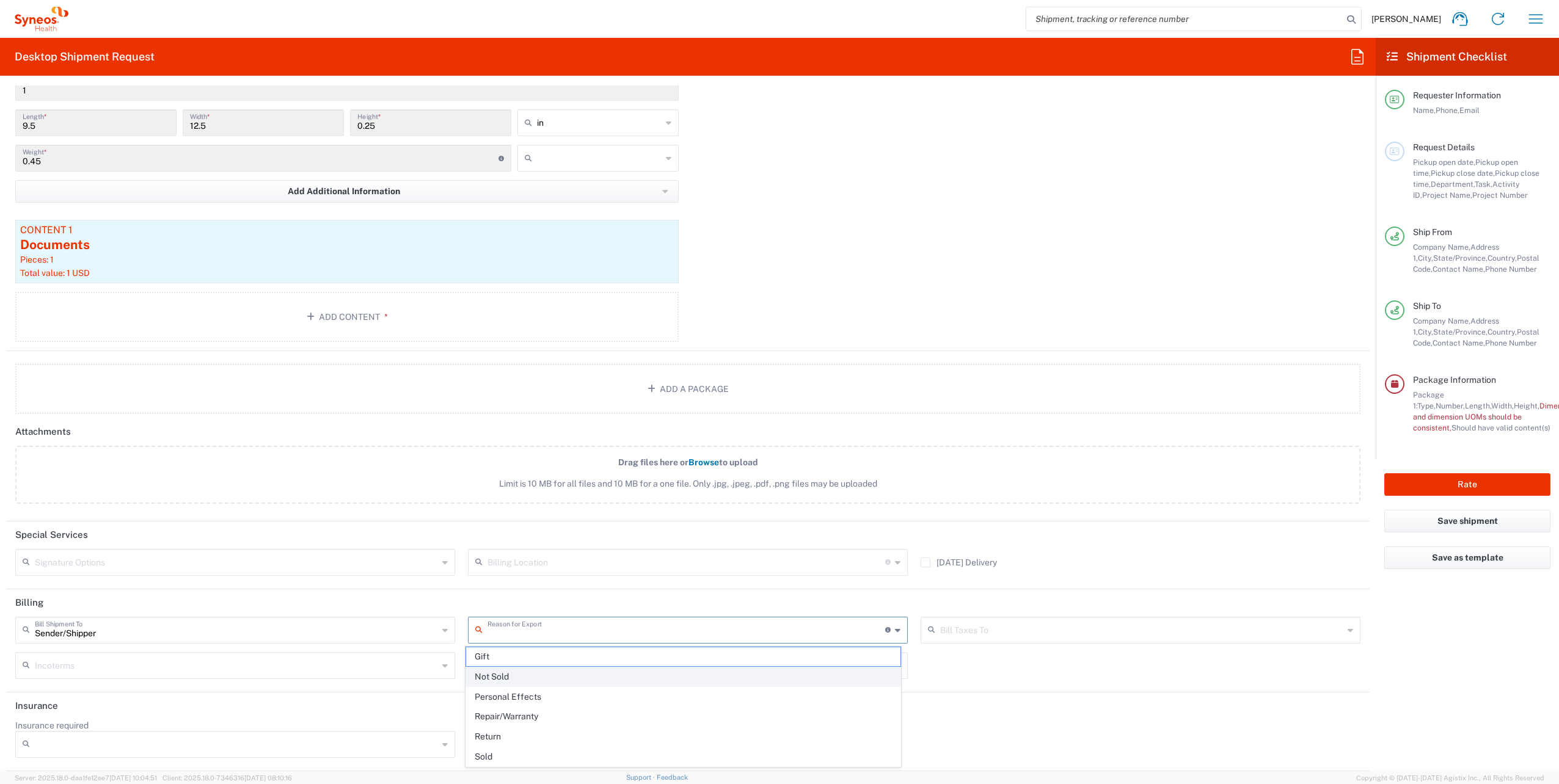
click at [522, 673] on span "Not Sold" at bounding box center [683, 677] width 434 height 19
type input "Not Sold"
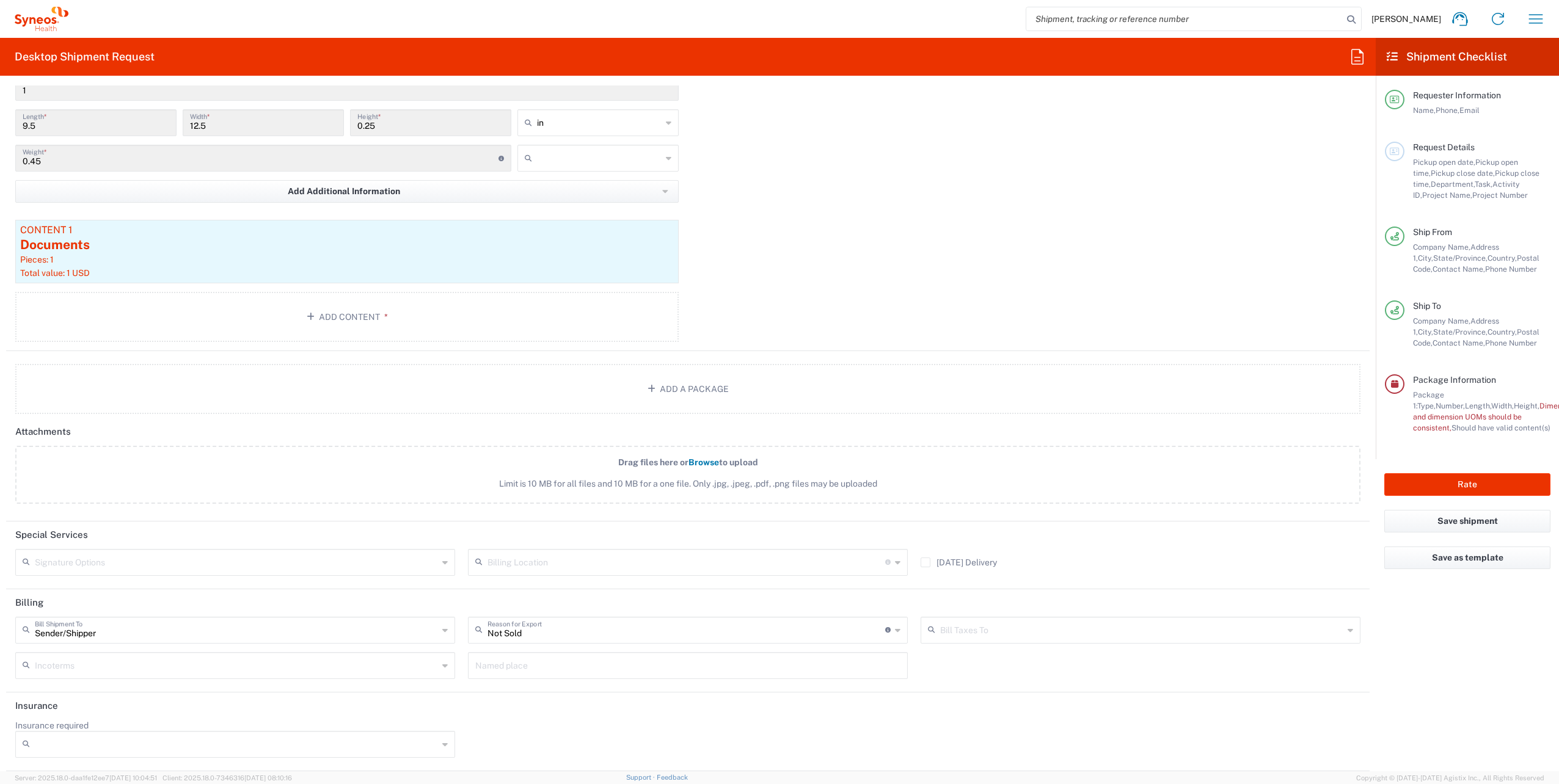
click at [981, 630] on input "text" at bounding box center [1141, 629] width 403 height 21
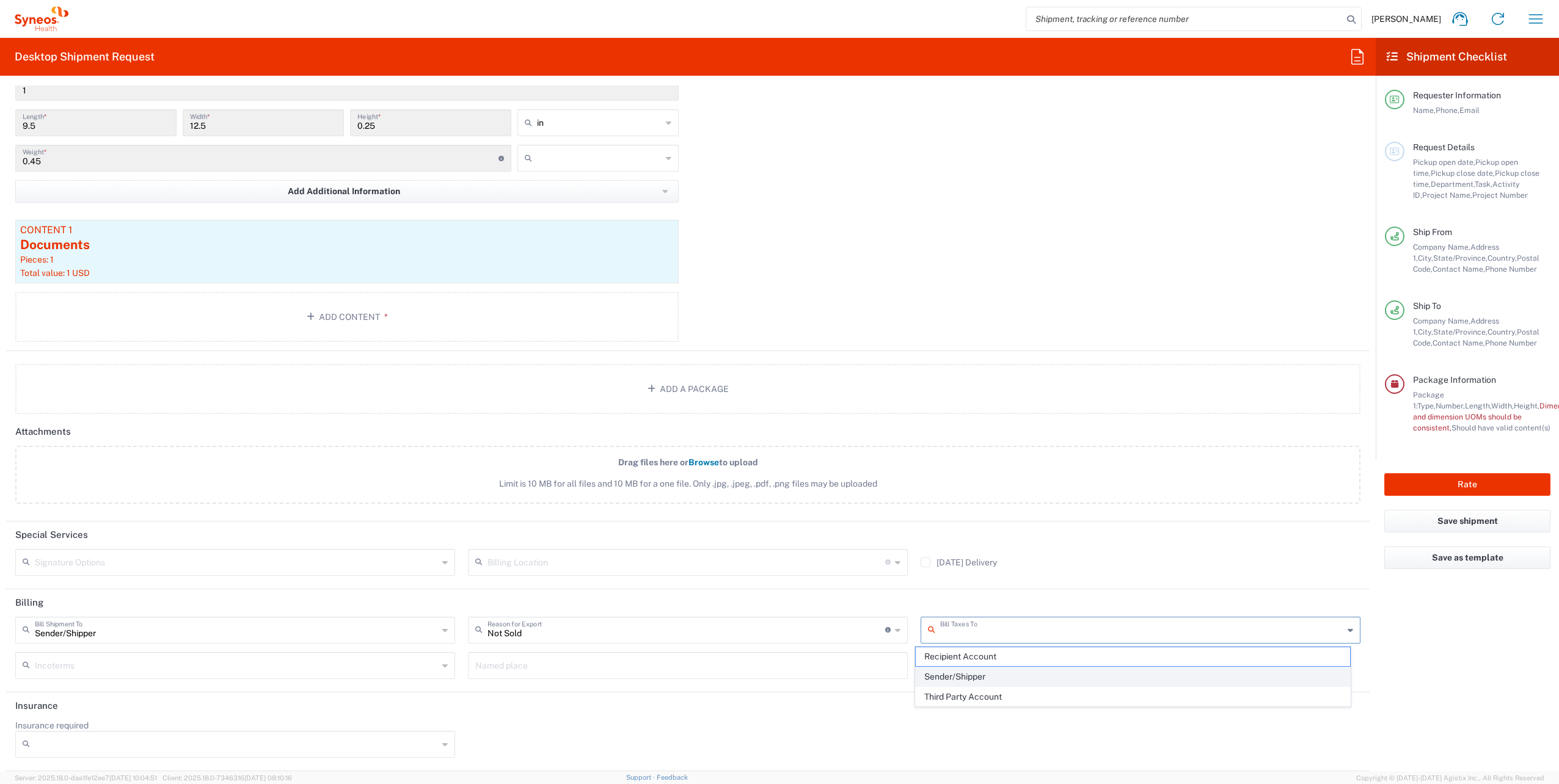
click at [969, 673] on span "Sender/Shipper" at bounding box center [1132, 677] width 434 height 19
type input "Sender/Shipper"
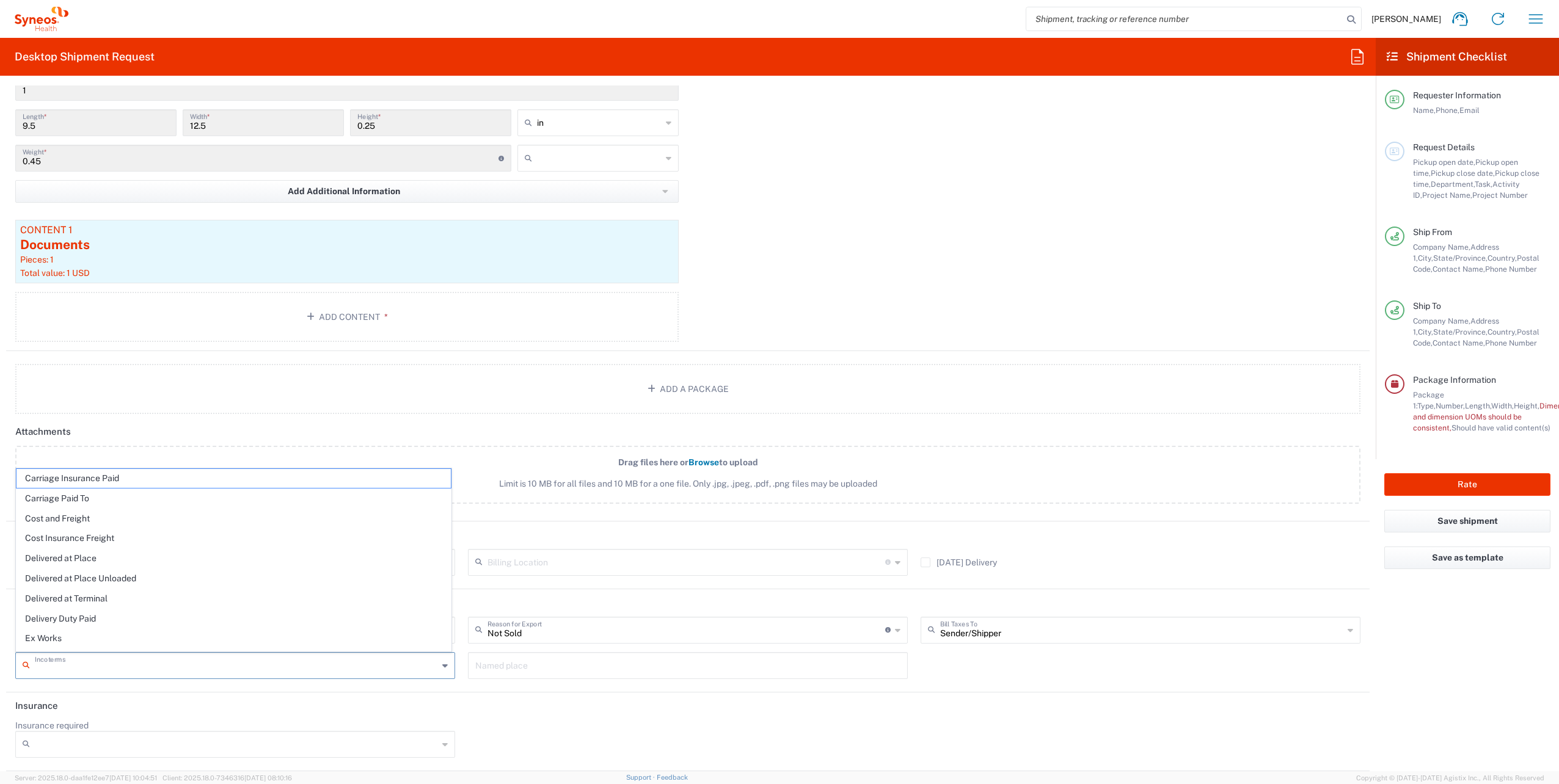
click at [75, 665] on input "text" at bounding box center [236, 664] width 403 height 21
click at [102, 618] on span "Delivery Duty Paid" at bounding box center [234, 619] width 434 height 19
type input "Sender/Shipper"
type input "Delivery Duty Paid"
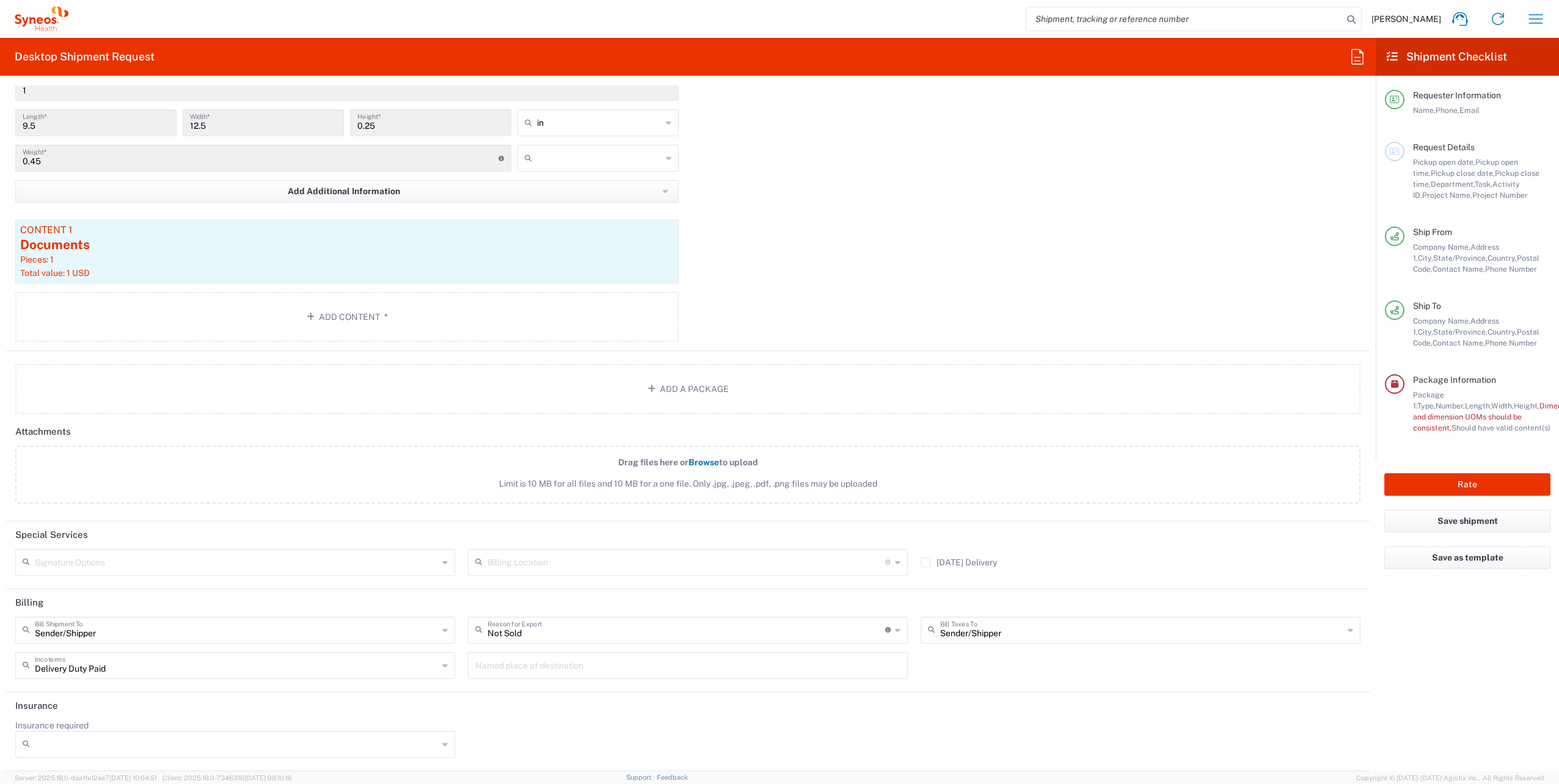
click at [548, 155] on input "text" at bounding box center [600, 157] width 125 height 20
click at [544, 207] on span "lbs" at bounding box center [593, 205] width 157 height 19
type input "lbs"
click at [1467, 486] on button "Rate" at bounding box center [1467, 484] width 166 height 22
type input "8200 DEPARTMENTAL EXPENSE"
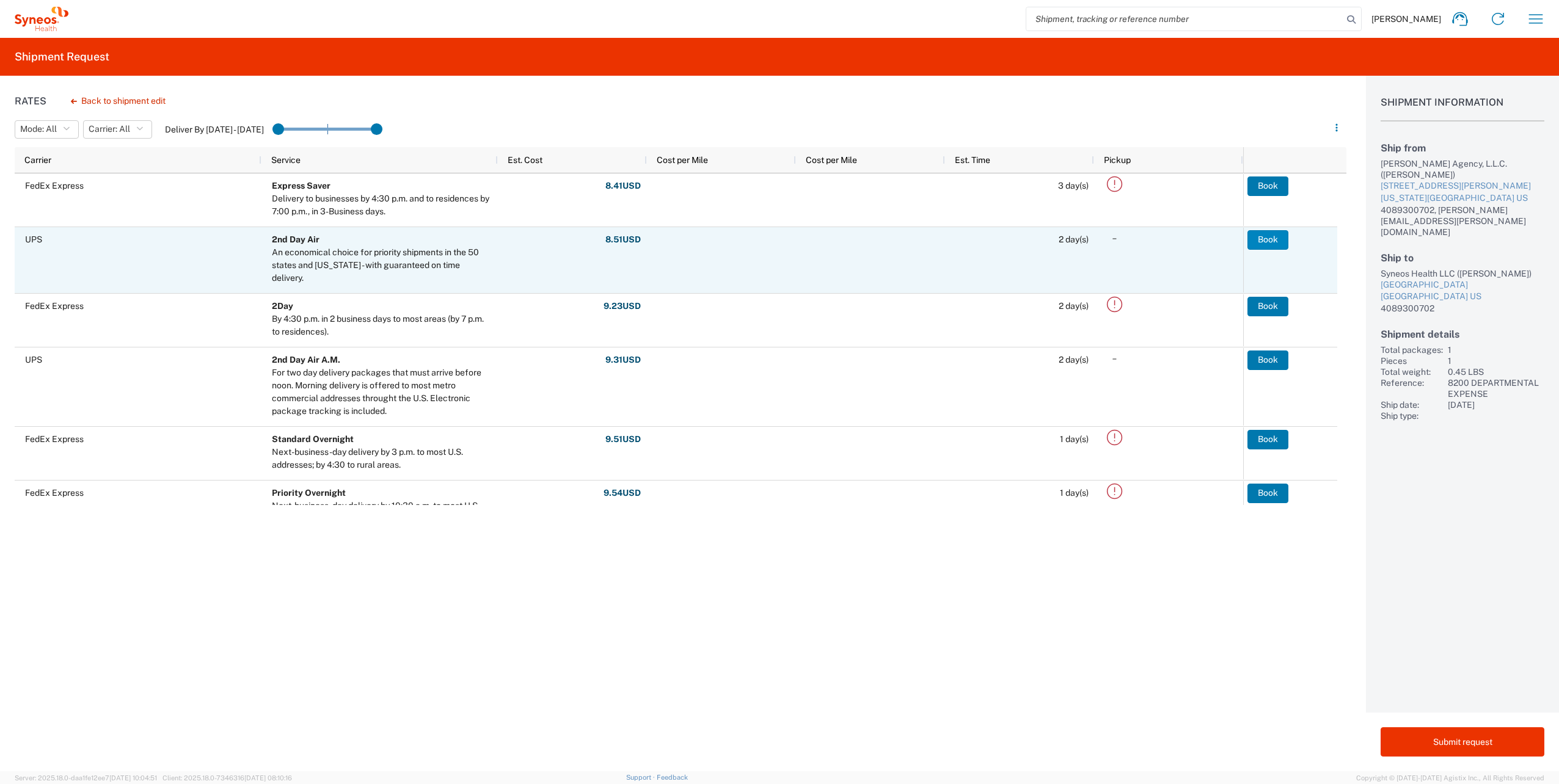
click at [1272, 239] on button "Book" at bounding box center [1268, 239] width 41 height 20
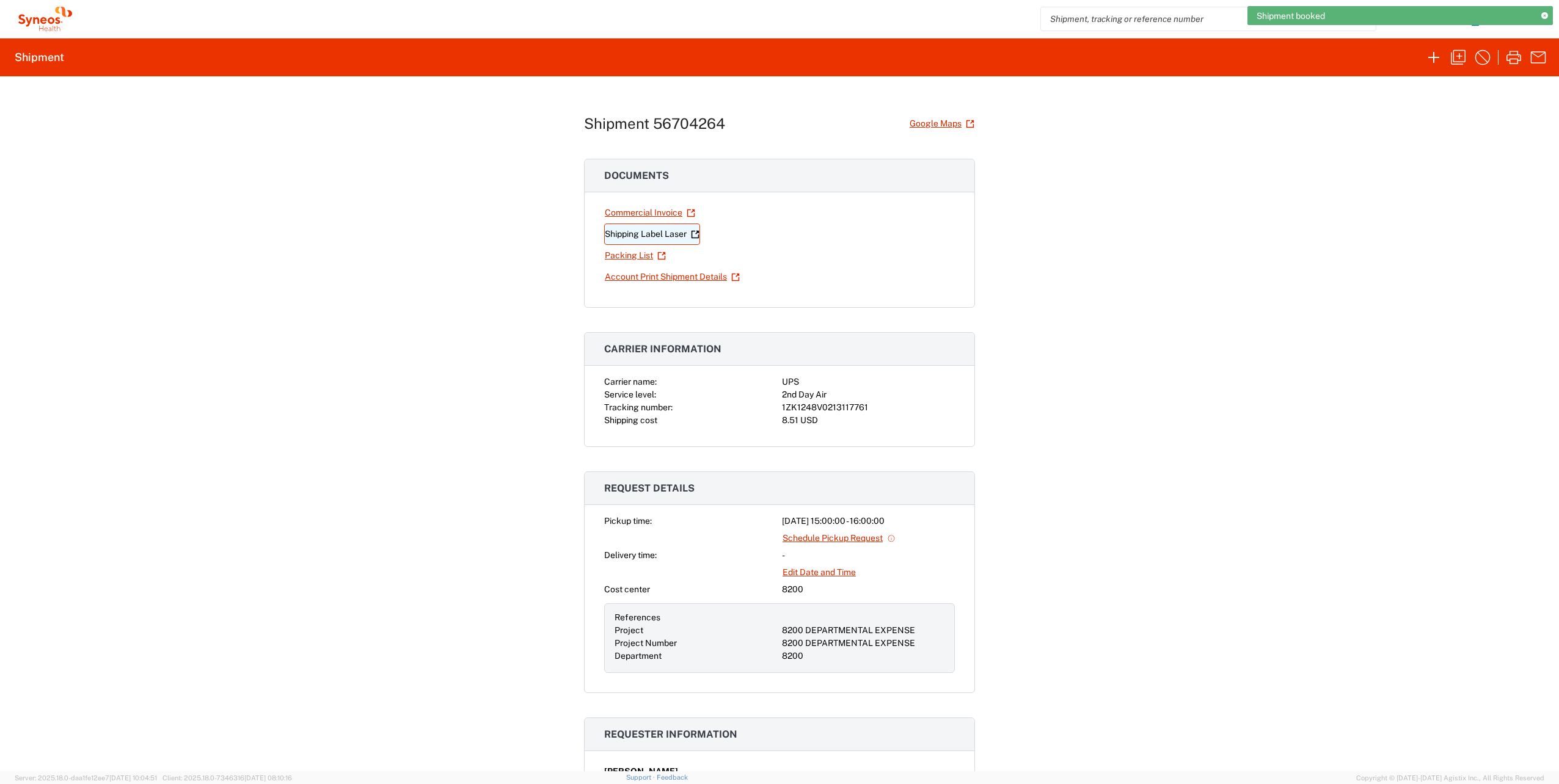
click at [657, 234] on link "Shipping Label Laser" at bounding box center [652, 234] width 96 height 21
